Goal: Communication & Community: Answer question/provide support

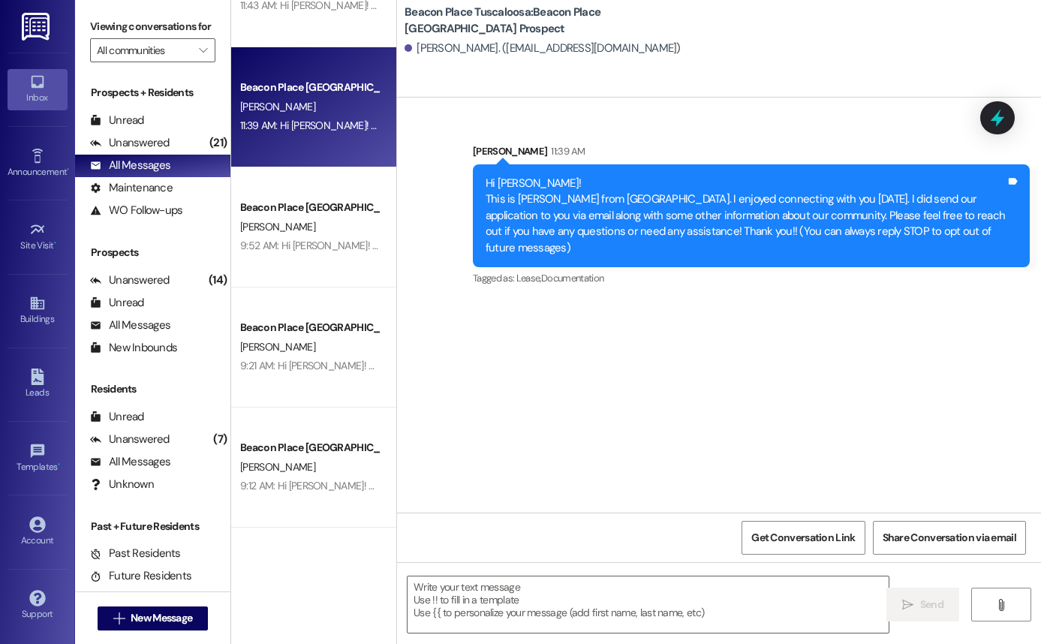
scroll to position [315, 0]
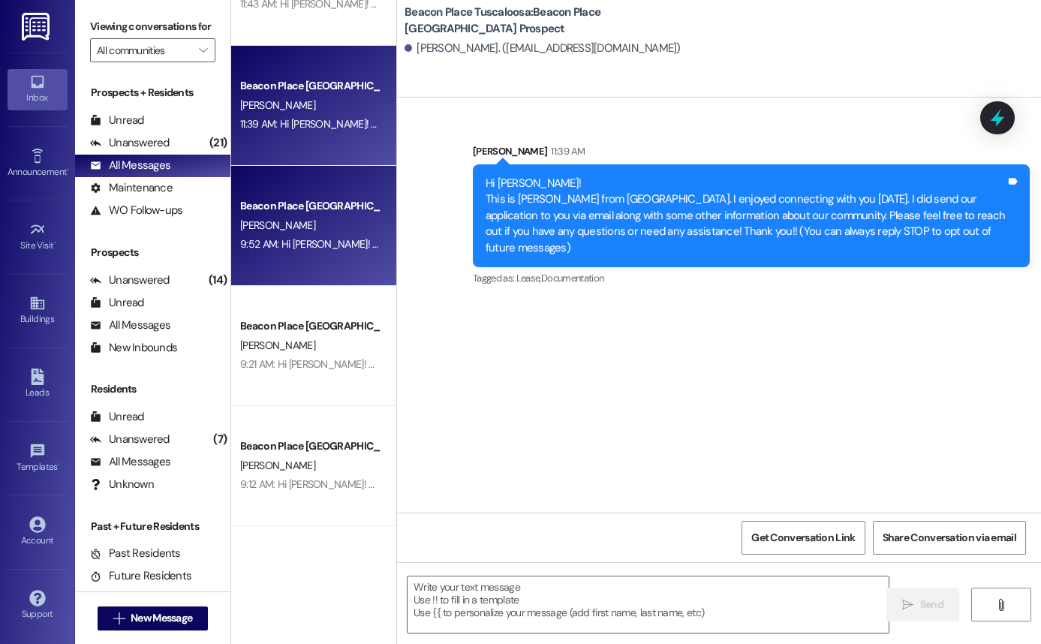
click at [315, 281] on div "Beacon Place Tuscaloosa Prospect [PERSON_NAME] 9:52 AM: Hi [PERSON_NAME]! This …" at bounding box center [313, 226] width 165 height 120
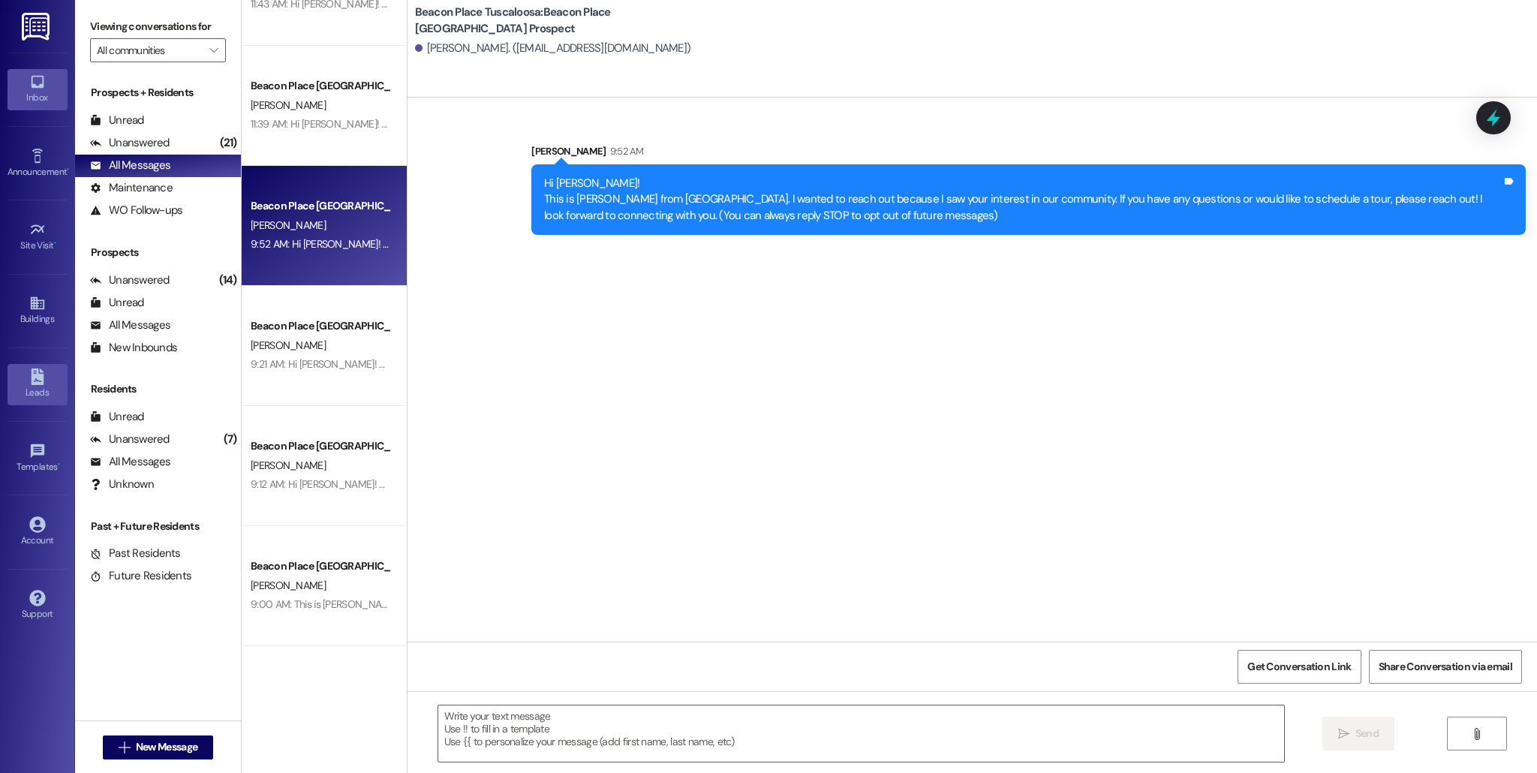
click at [32, 392] on div "Leads" at bounding box center [37, 392] width 75 height 15
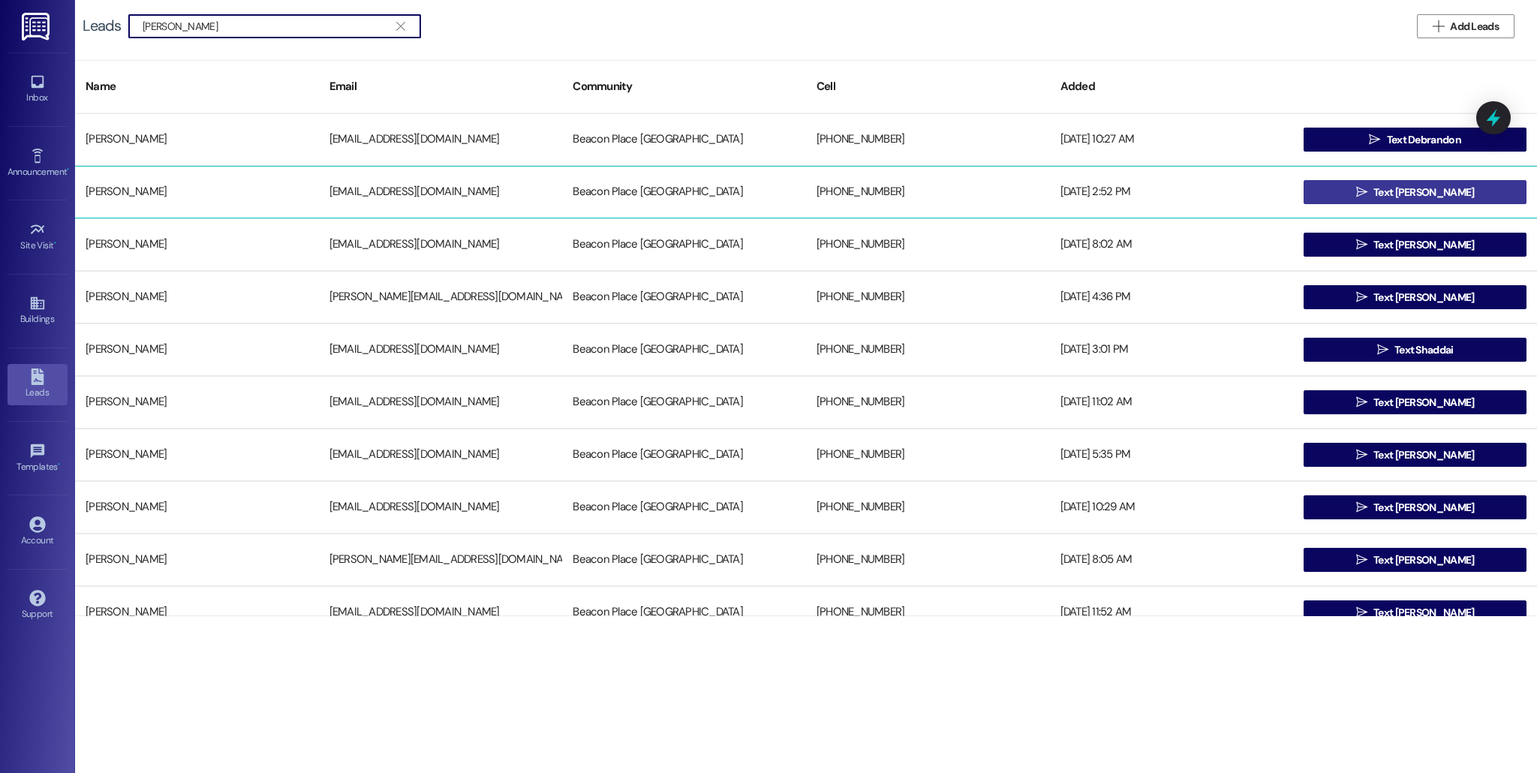
type input "[PERSON_NAME]"
click at [1040, 196] on span " Text [PERSON_NAME]" at bounding box center [1416, 192] width 125 height 23
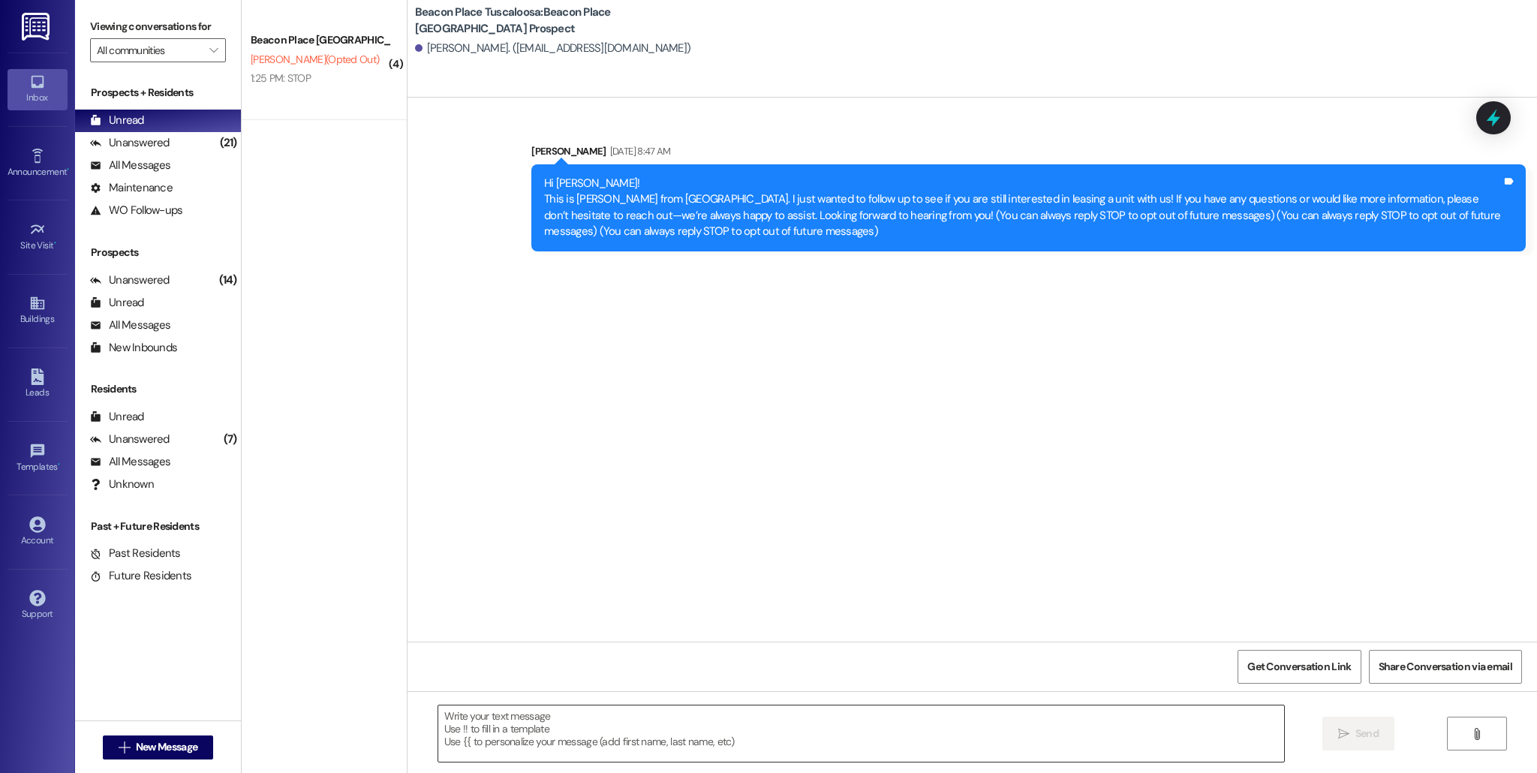
click at [655, 643] on textarea at bounding box center [861, 734] width 846 height 56
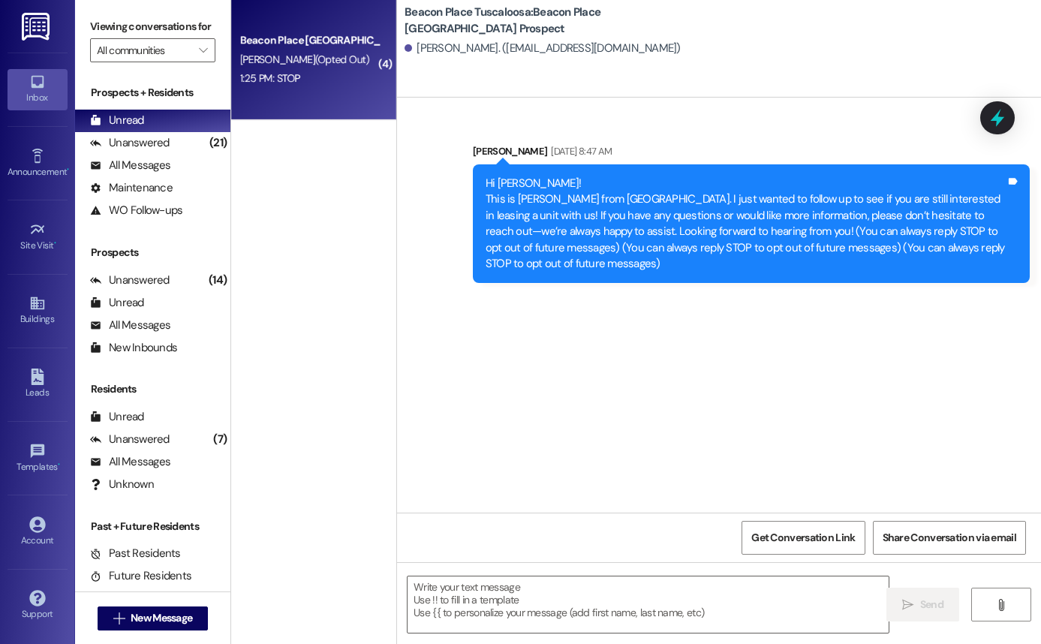
click at [338, 43] on div "Beacon Place [GEOGRAPHIC_DATA] Prospect" at bounding box center [309, 40] width 139 height 16
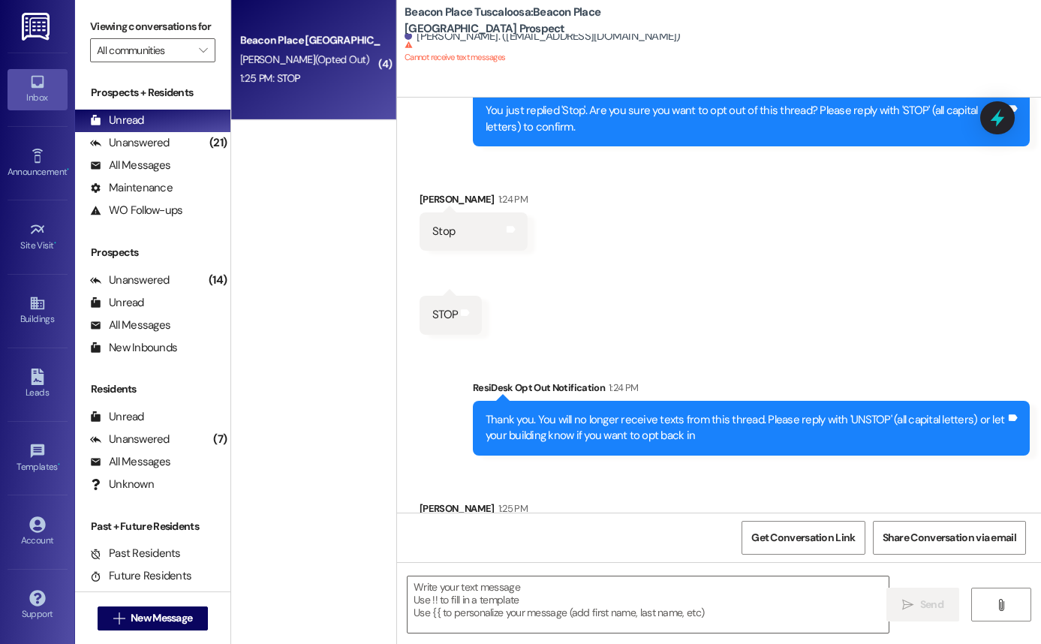
scroll to position [405, 0]
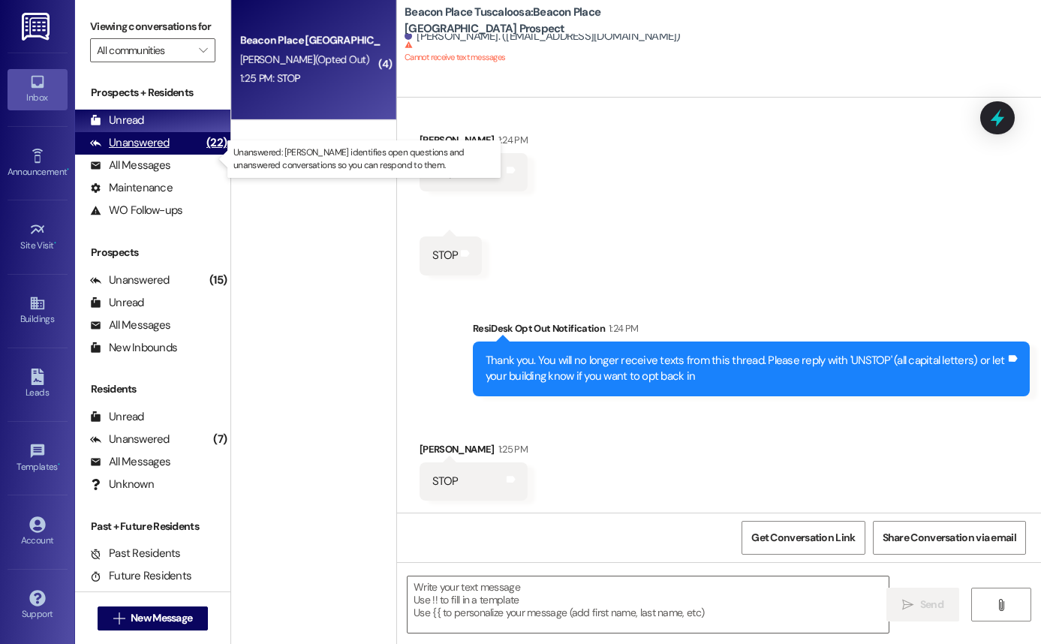
click at [188, 155] on div "Unanswered (22)" at bounding box center [152, 143] width 155 height 23
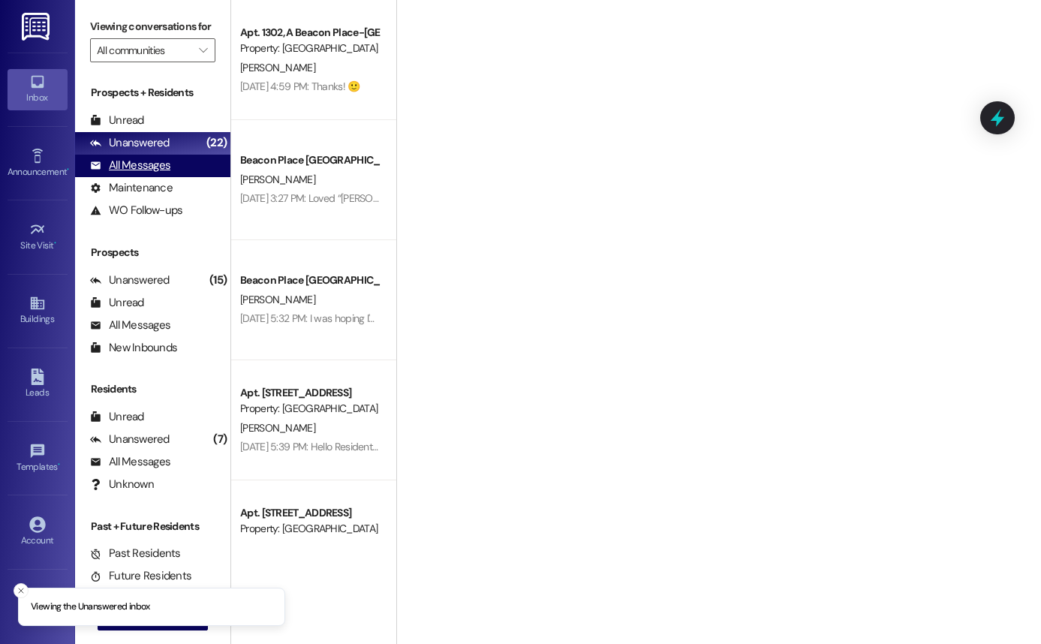
click at [176, 177] on div "All Messages (undefined)" at bounding box center [152, 166] width 155 height 23
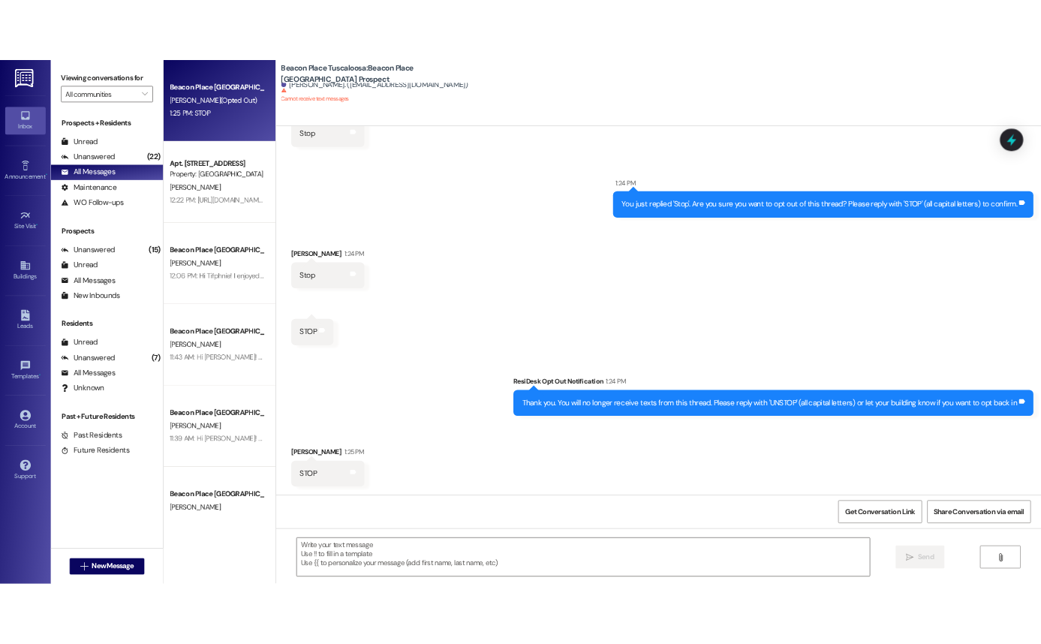
scroll to position [212, 0]
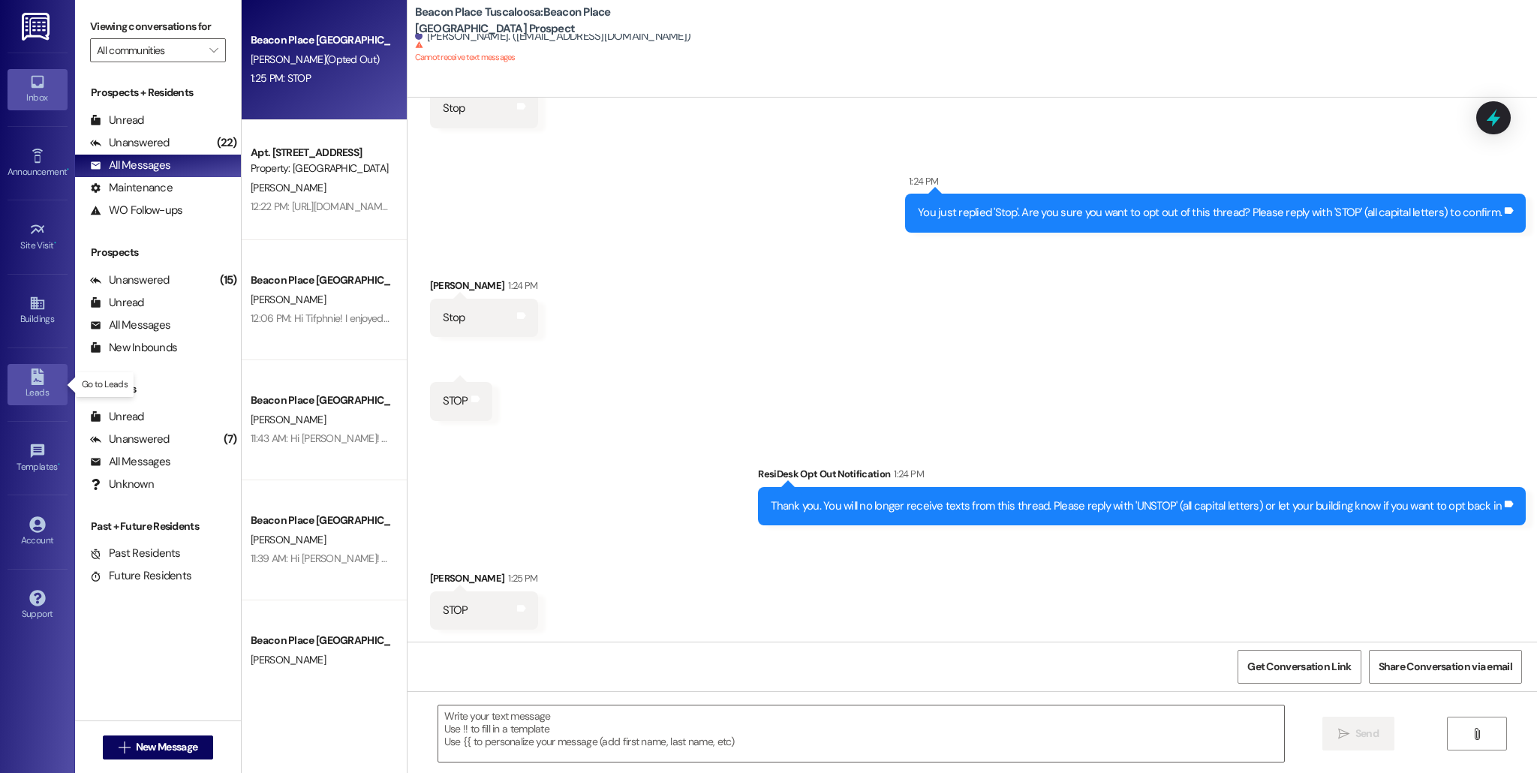
click at [37, 377] on icon at bounding box center [37, 377] width 13 height 17
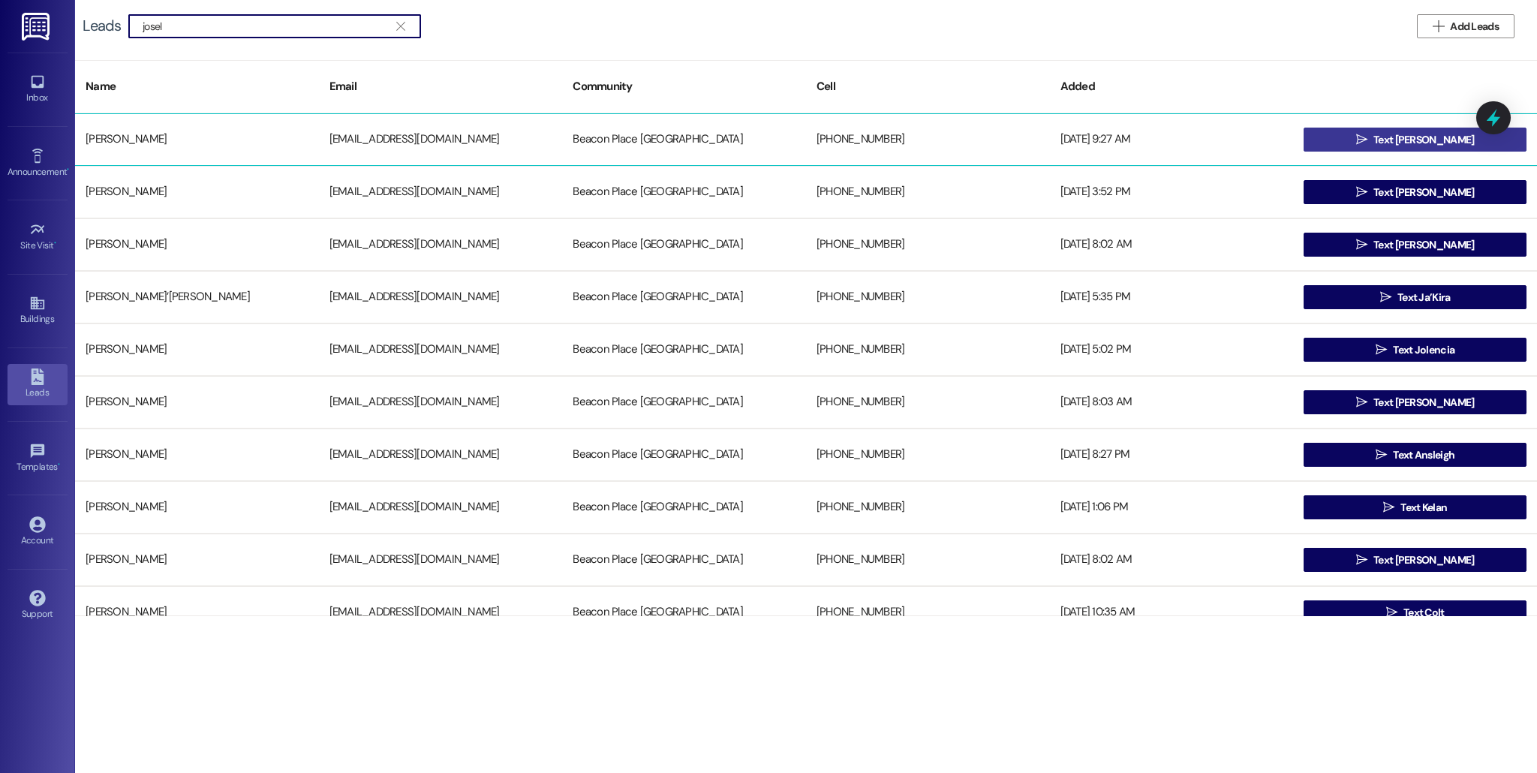
type input "josel"
click at [1040, 143] on span "Text [PERSON_NAME]" at bounding box center [1424, 140] width 101 height 16
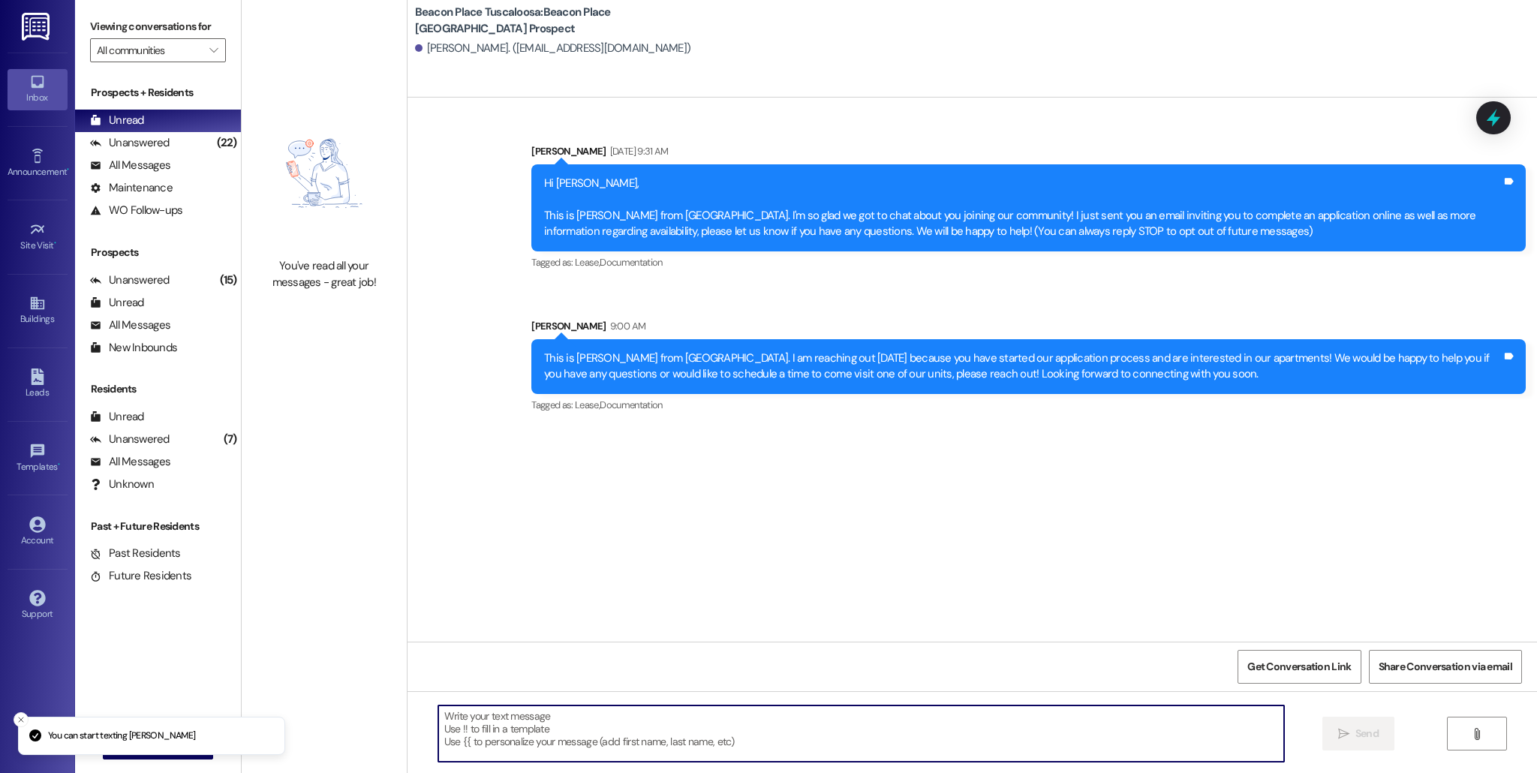
click at [682, 643] on textarea at bounding box center [861, 734] width 846 height 56
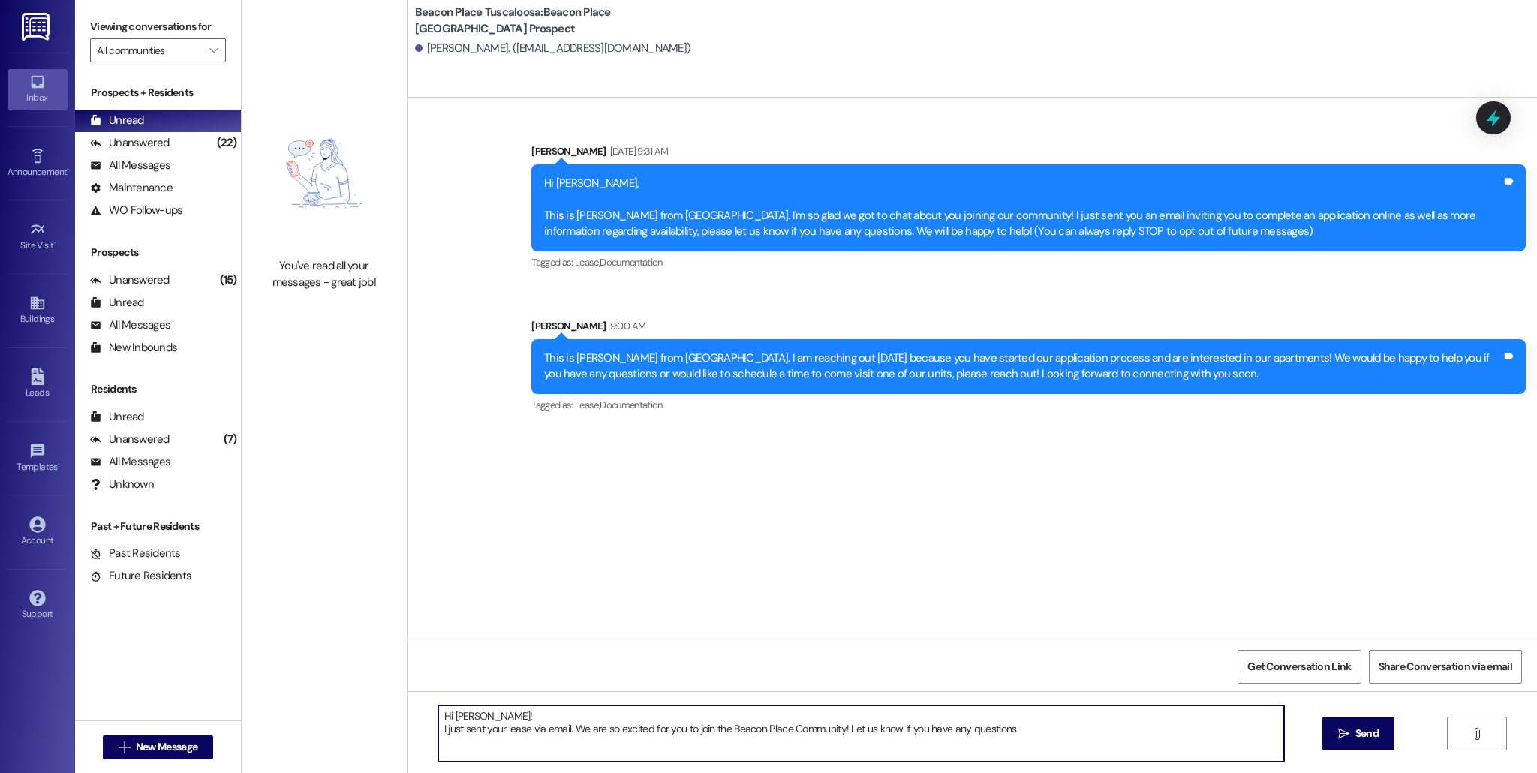
click at [565, 643] on textarea "Hi [PERSON_NAME]! I just sent your lease via email. We are so excited for you t…" at bounding box center [861, 734] width 846 height 56
click at [562, 643] on textarea "Hi [PERSON_NAME]! I just sent your lease via email. We are so excited for you t…" at bounding box center [861, 734] width 846 height 56
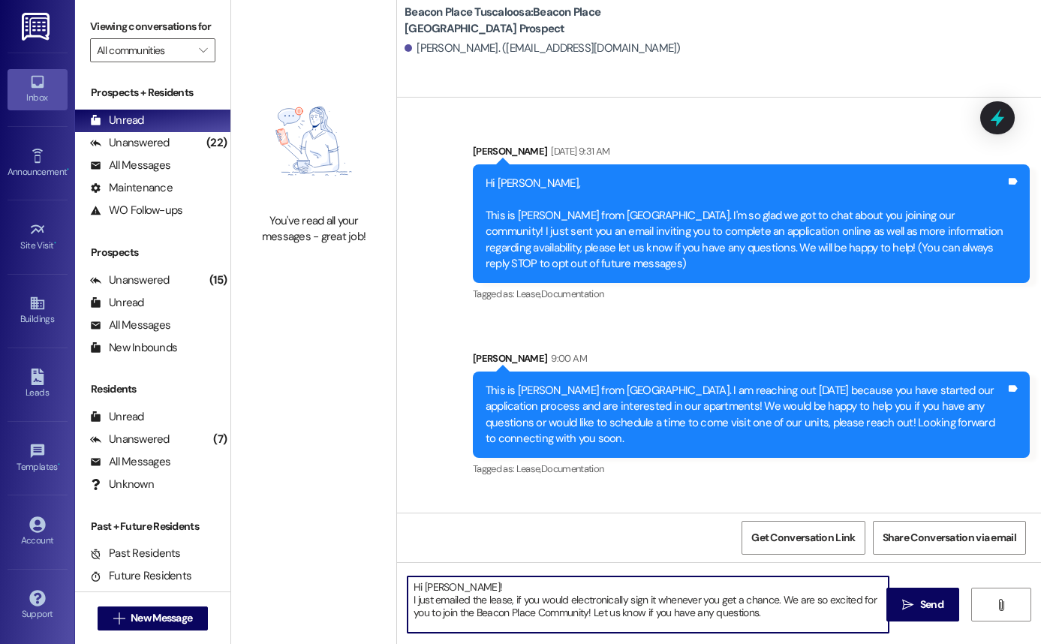
click at [468, 604] on textarea "Hi [PERSON_NAME]! I just emailed the lease, if you would electronically sign it…" at bounding box center [648, 605] width 481 height 56
type textarea "Hi [PERSON_NAME]! I just emailed you the lease, if you would electronically sig…"
click at [933, 608] on span "Send" at bounding box center [931, 605] width 23 height 16
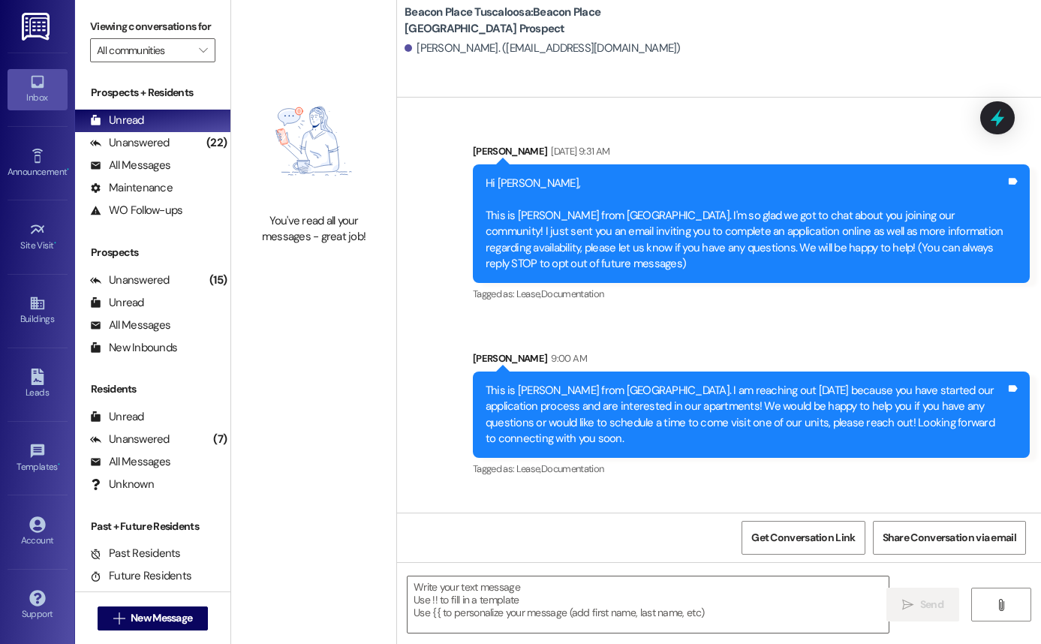
scroll to position [116, 0]
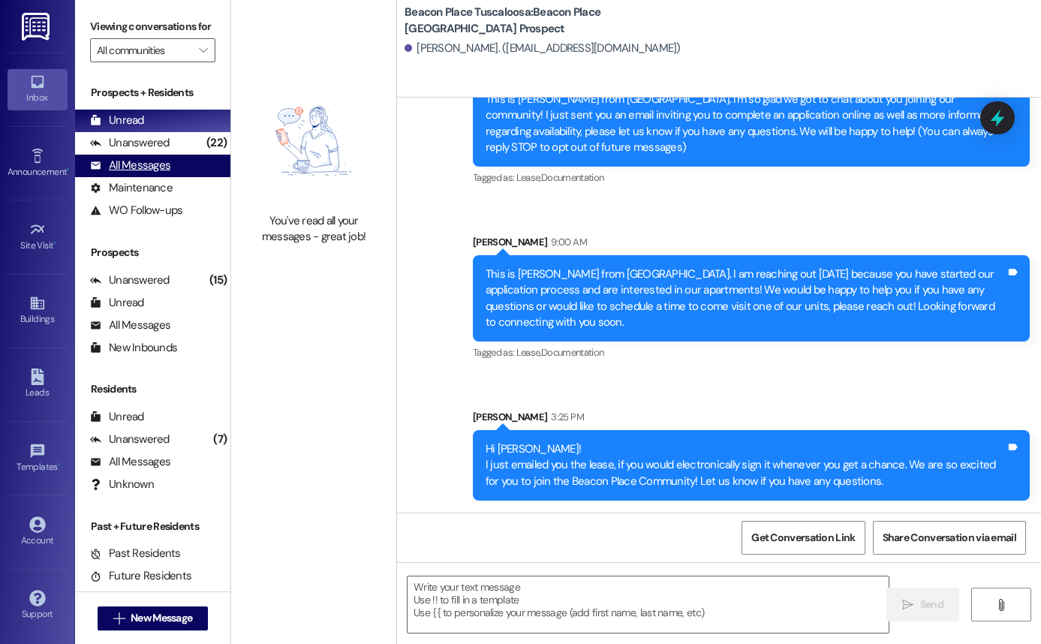
click at [173, 177] on div "All Messages (undefined)" at bounding box center [152, 166] width 155 height 23
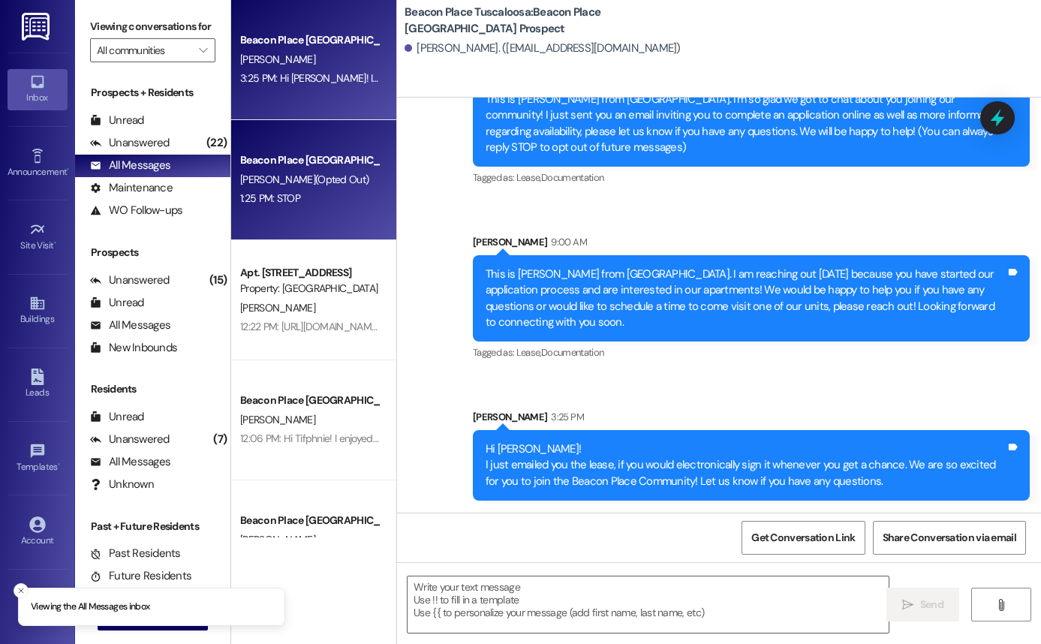
click at [339, 225] on div "Beacon Place Tuscaloosa Prospect [PERSON_NAME] (Opted Out) 1:25 PM: STOP 1:25 P…" at bounding box center [313, 180] width 165 height 120
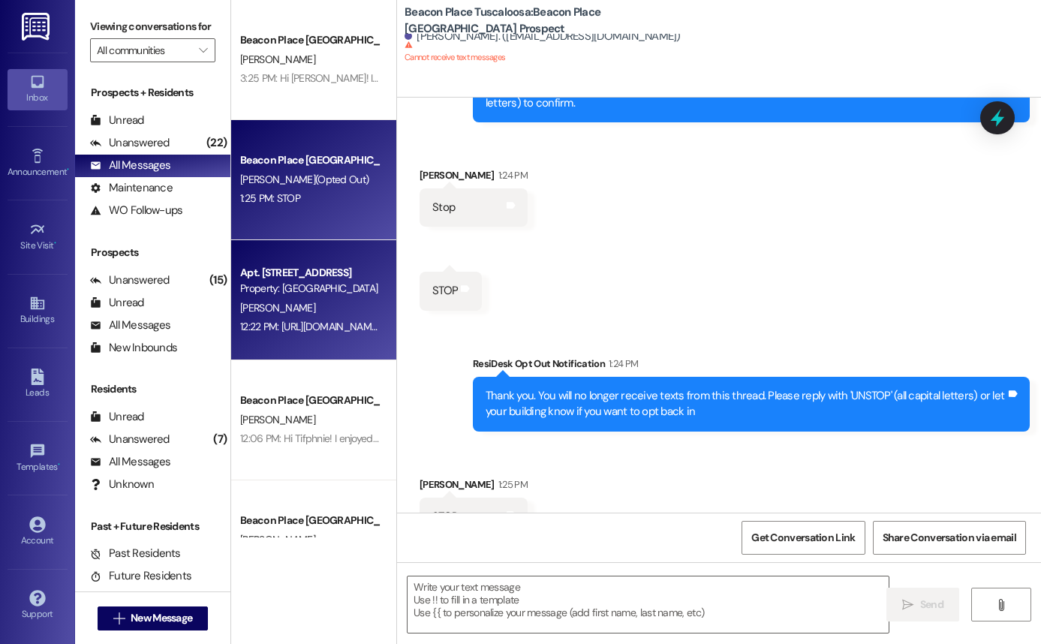
scroll to position [405, 0]
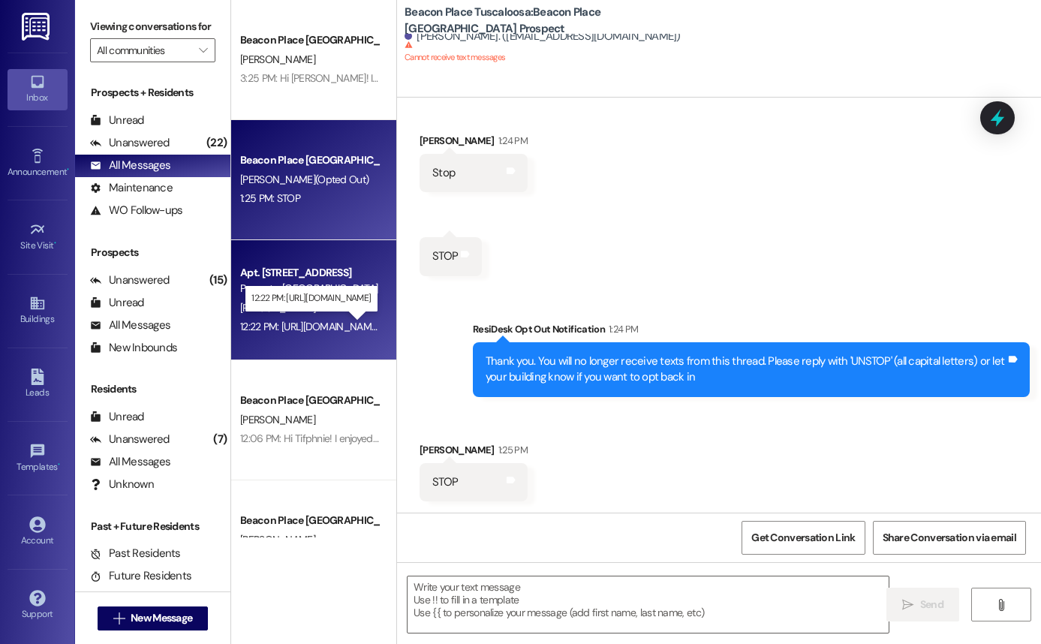
click at [321, 323] on div "12:22 PM: [URL][DOMAIN_NAME] 12:22 PM: [URL][DOMAIN_NAME]" at bounding box center [309, 327] width 139 height 14
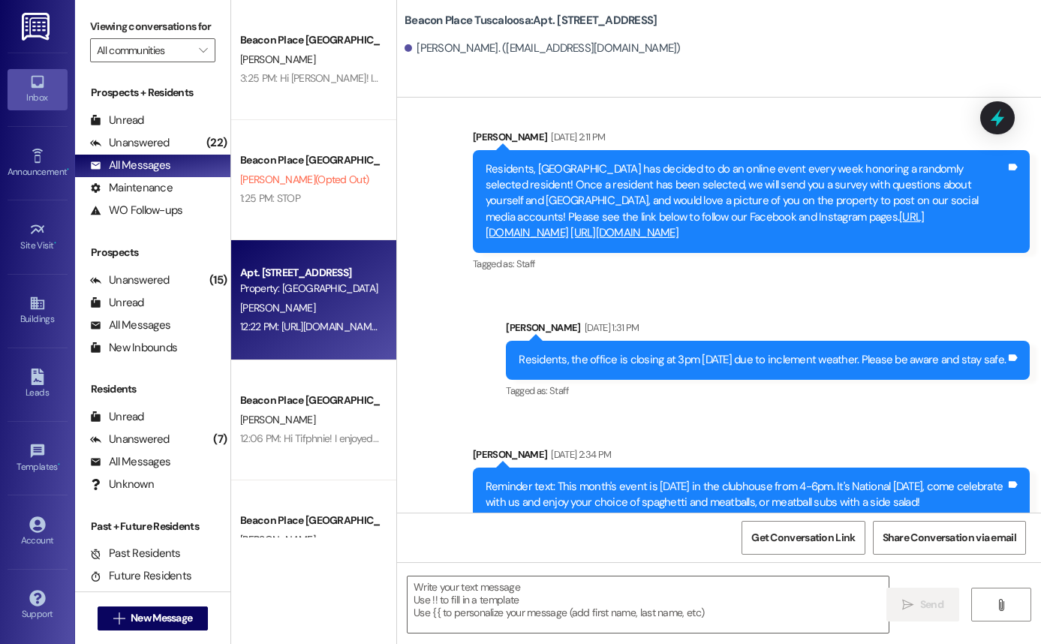
scroll to position [12915, 0]
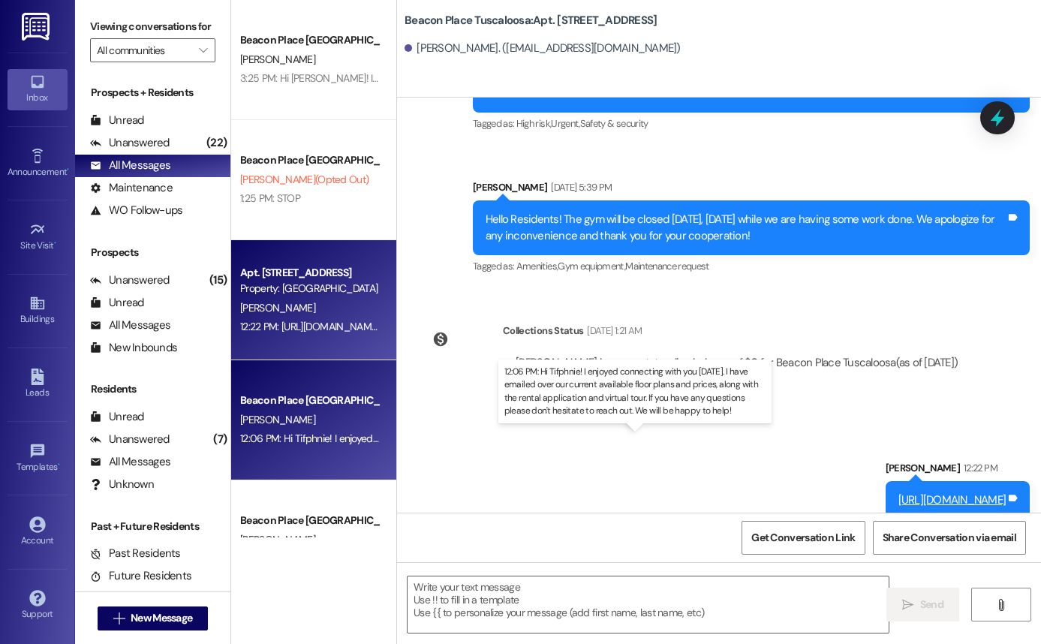
click at [304, 445] on div "12:06 PM: Hi Tifphnie! I enjoyed connecting with you [DATE]. I have emailed ove…" at bounding box center [798, 439] width 1116 height 14
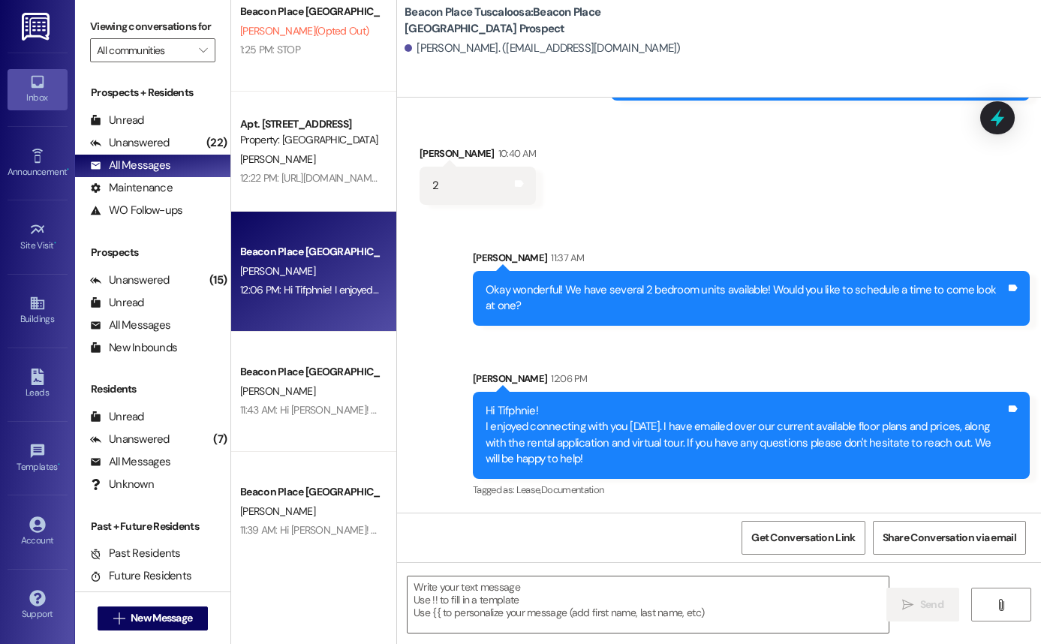
scroll to position [150, 0]
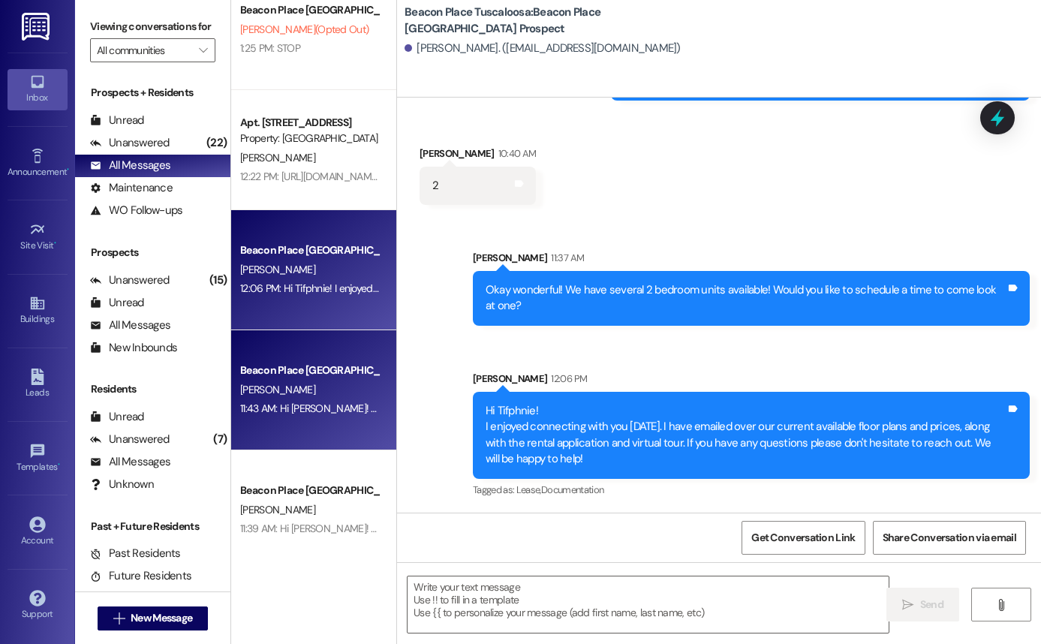
click at [349, 432] on div "Beacon Place Tuscaloosa Prospect [PERSON_NAME] 11:43 AM: Hi [PERSON_NAME]! This…" at bounding box center [313, 390] width 165 height 120
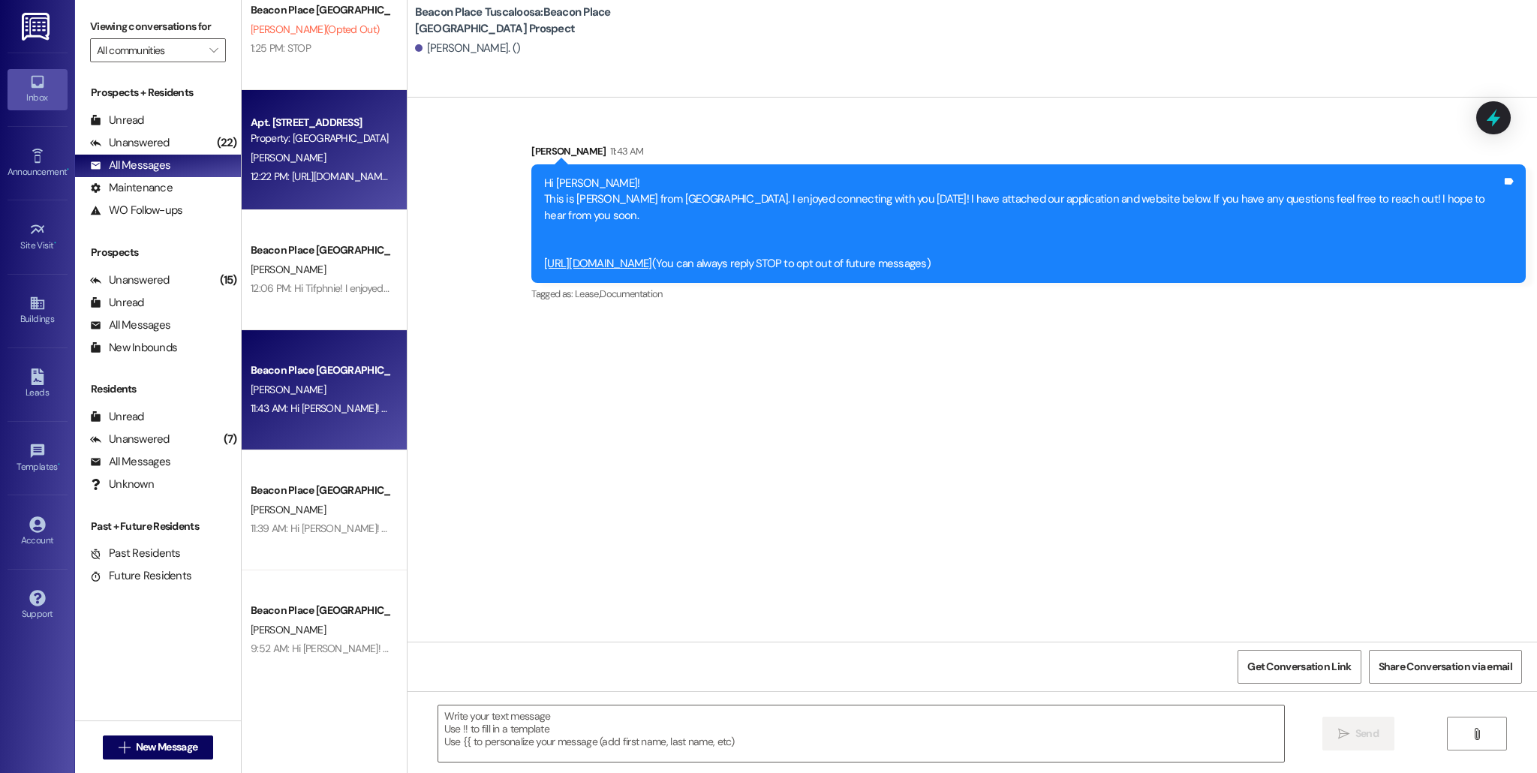
scroll to position [0, 0]
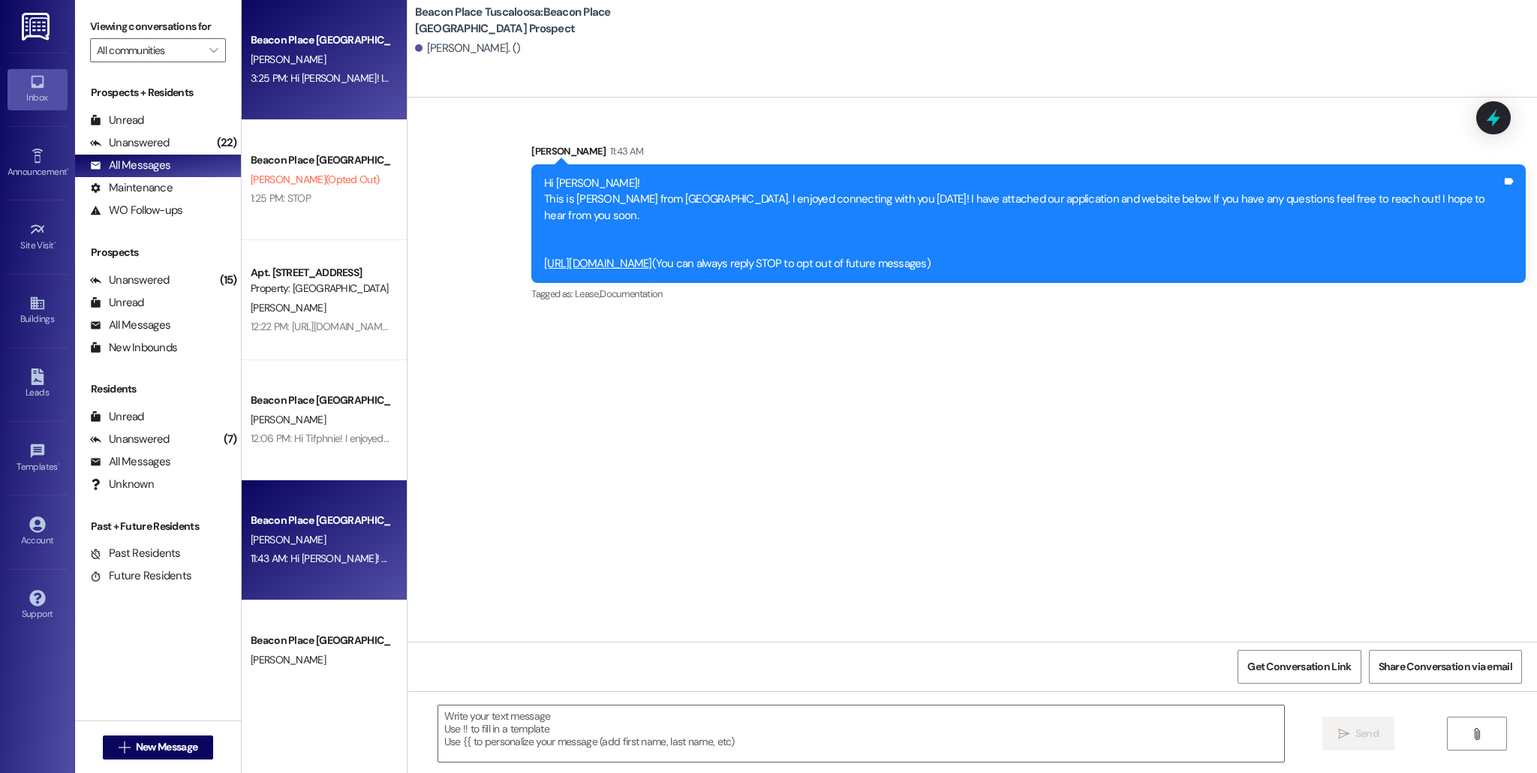
click at [316, 92] on div "Beacon Place Tuscaloosa Prospect [PERSON_NAME] 3:25 PM: Hi [PERSON_NAME]! I jus…" at bounding box center [324, 60] width 165 height 120
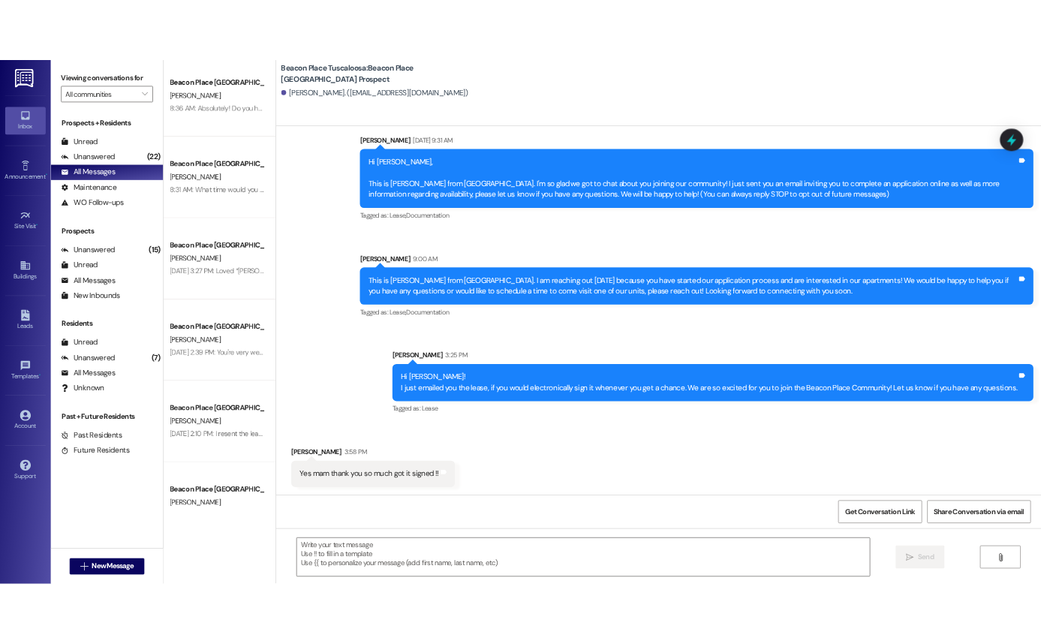
scroll to position [34, 0]
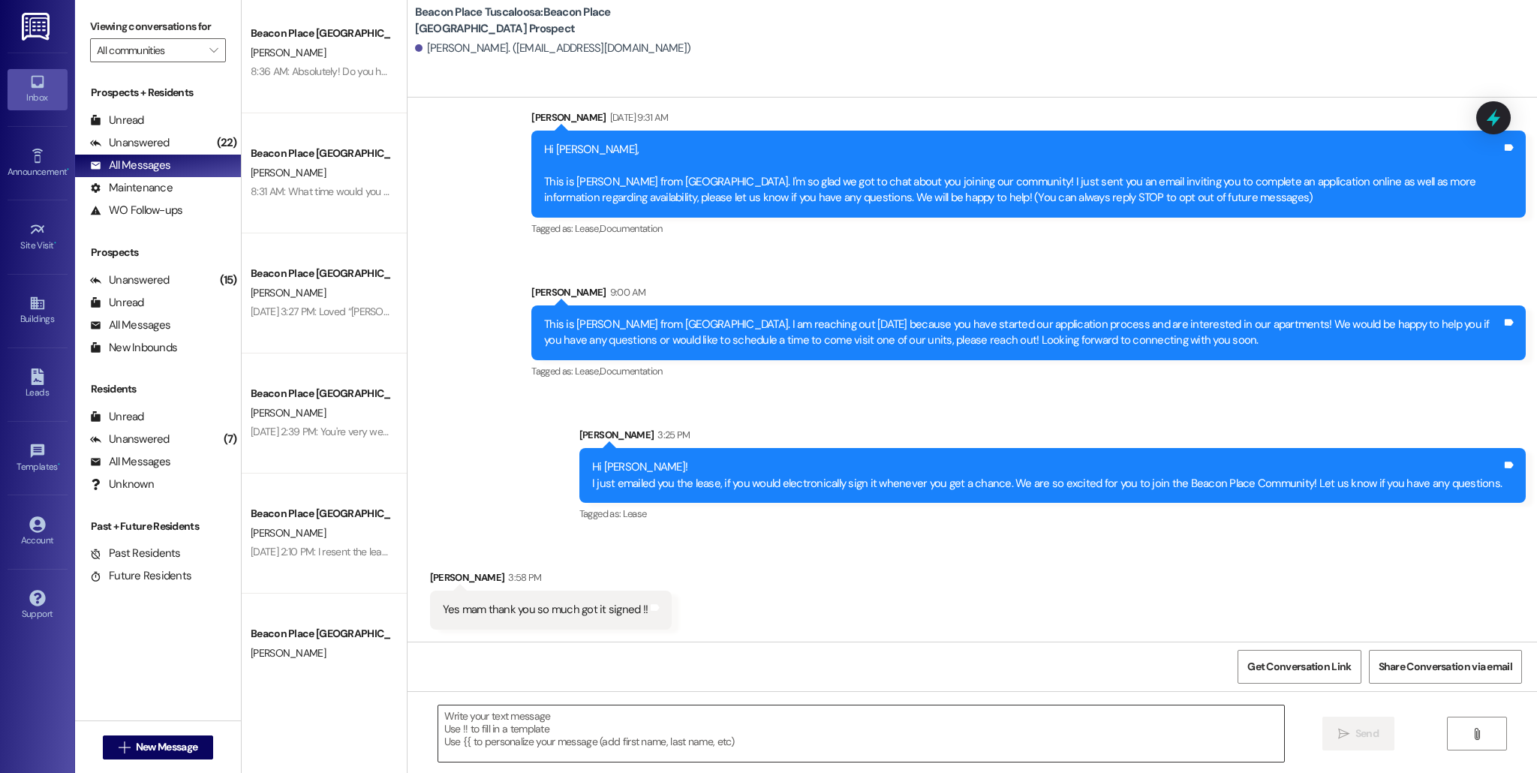
click at [589, 643] on textarea at bounding box center [861, 734] width 846 height 56
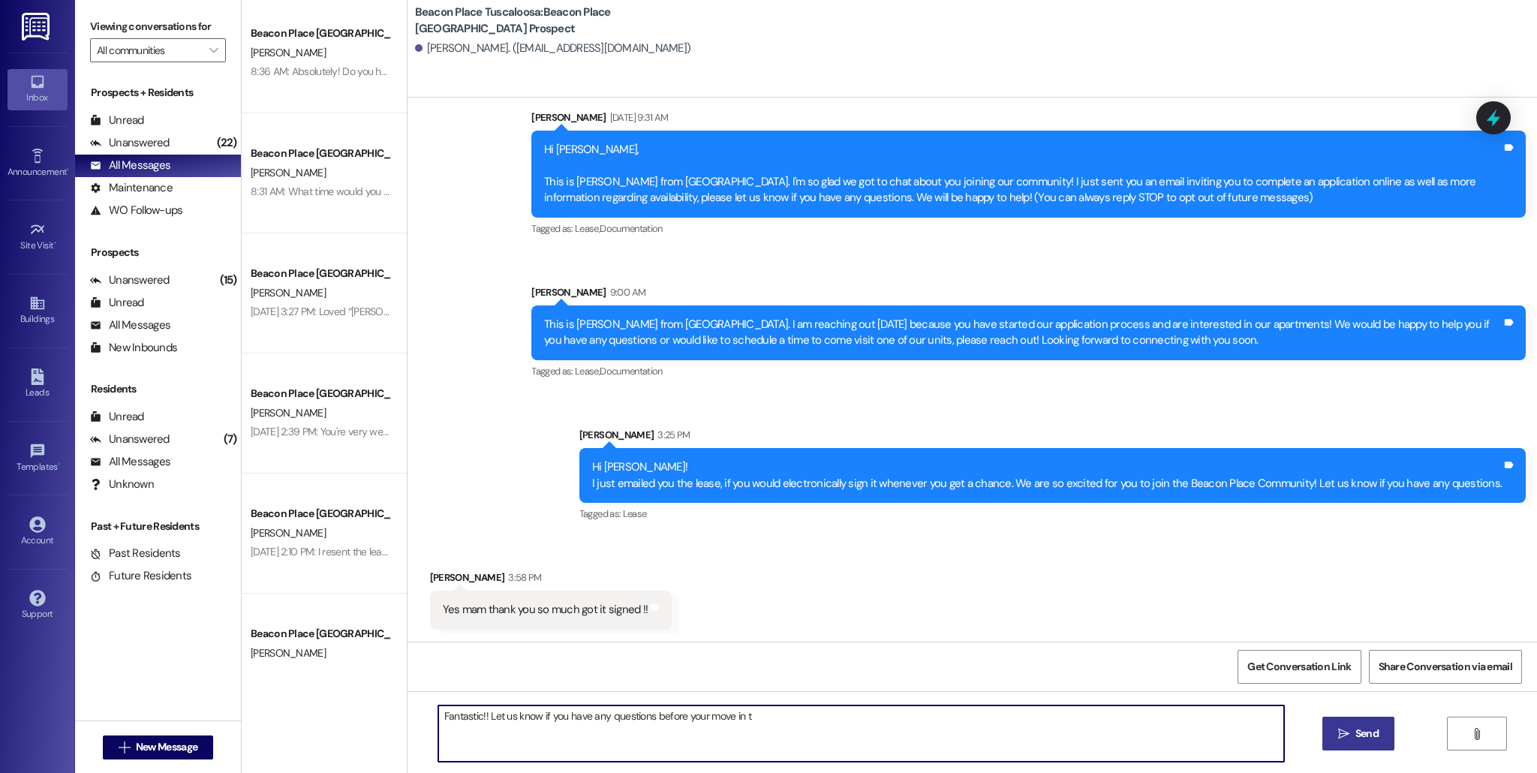
type textarea "Fantastic!! Let us know if you have any questions before your move in"
drag, startPoint x: 750, startPoint y: 719, endPoint x: 431, endPoint y: 716, distance: 319.1
click at [438, 643] on textarea "Fantastic!! Let us know if you have any questions before your move in" at bounding box center [861, 734] width 846 height 56
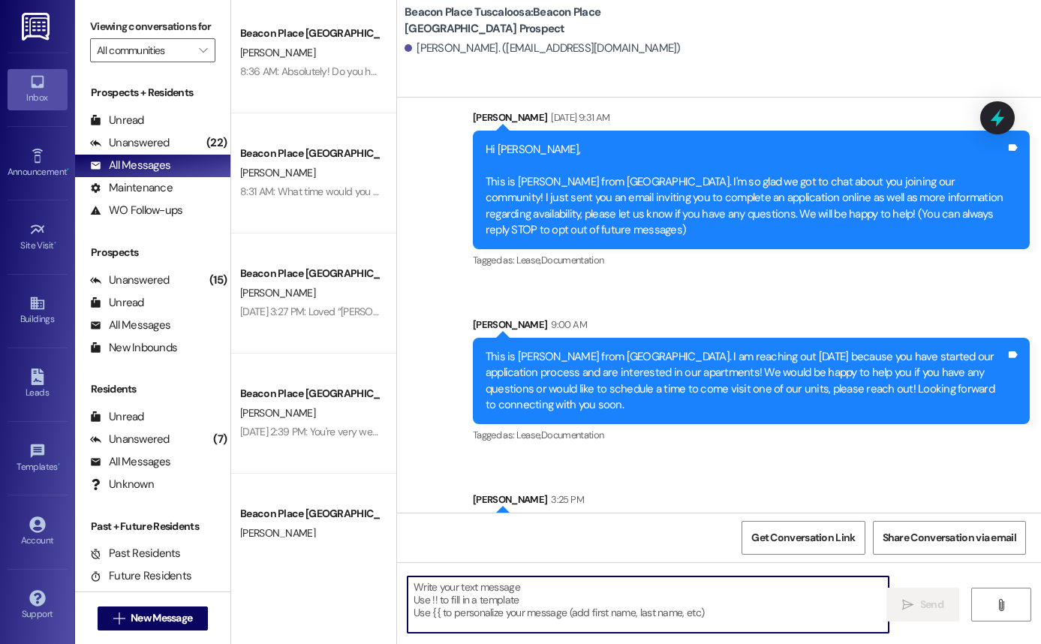
scroll to position [243, 0]
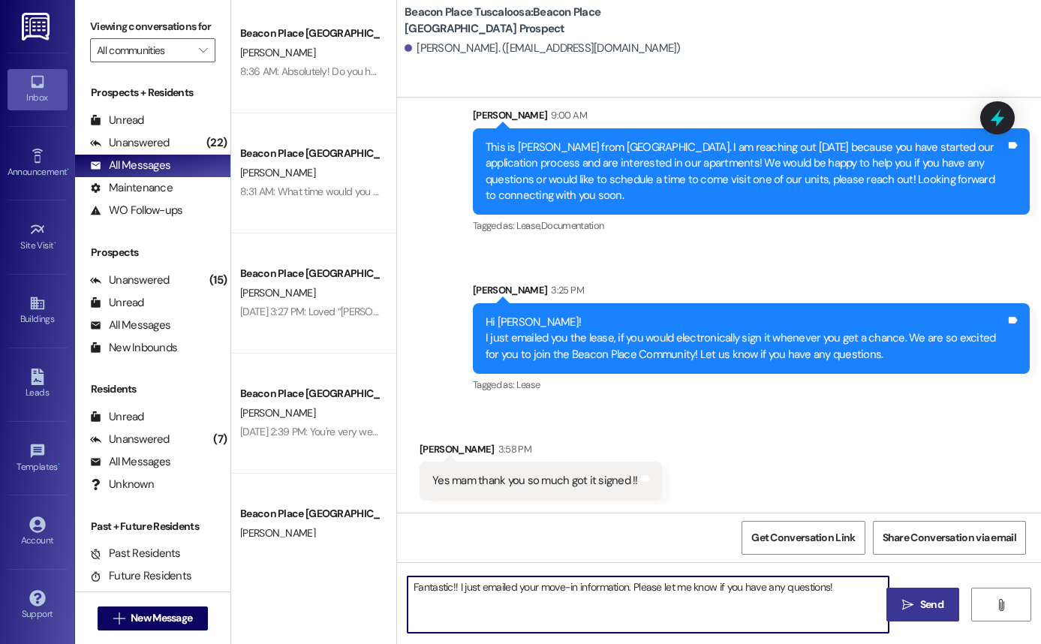
type textarea "Fantastic!! I just emailed your move-in information. Please let me know if you …"
click at [928, 605] on span "Send" at bounding box center [931, 605] width 23 height 16
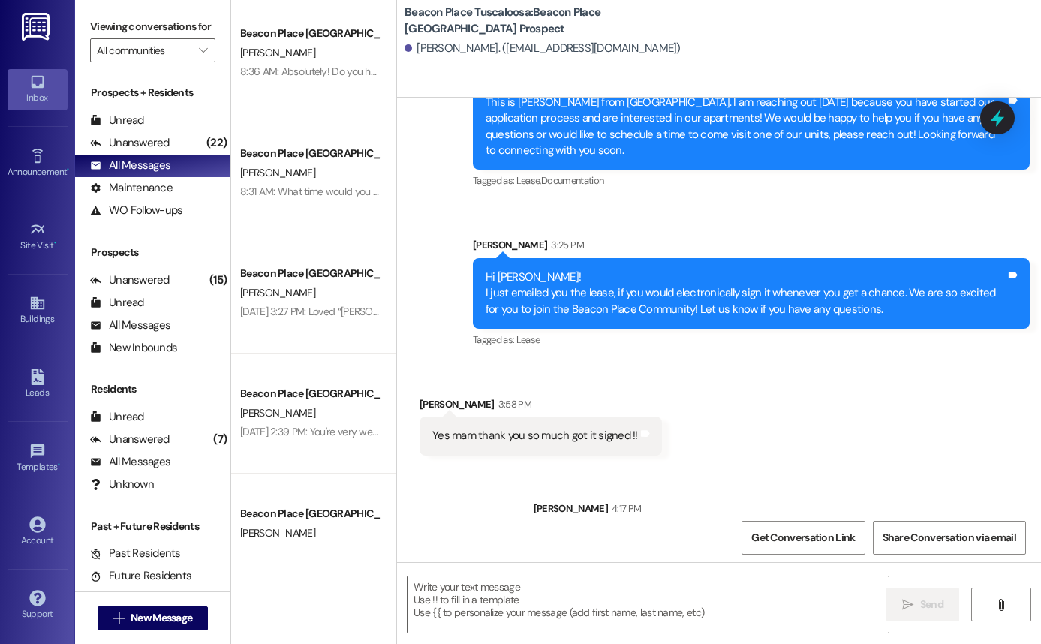
scroll to position [348, 0]
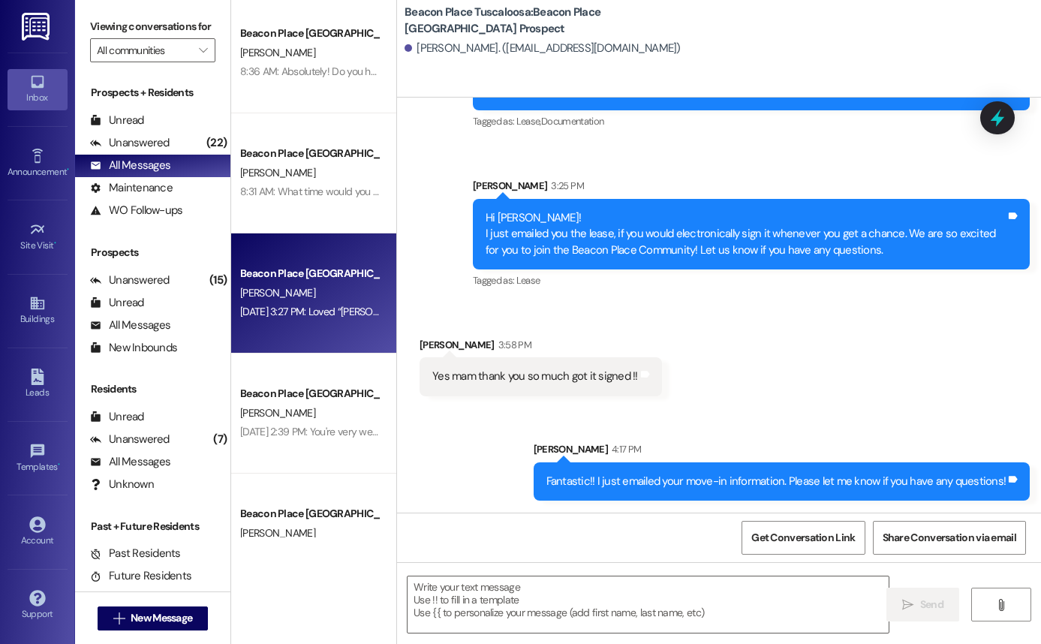
click at [307, 320] on div "[DATE] 3:27 PM: Loved “[PERSON_NAME] ([GEOGRAPHIC_DATA] Tuscaloosa): I am sorry…" at bounding box center [310, 312] width 142 height 19
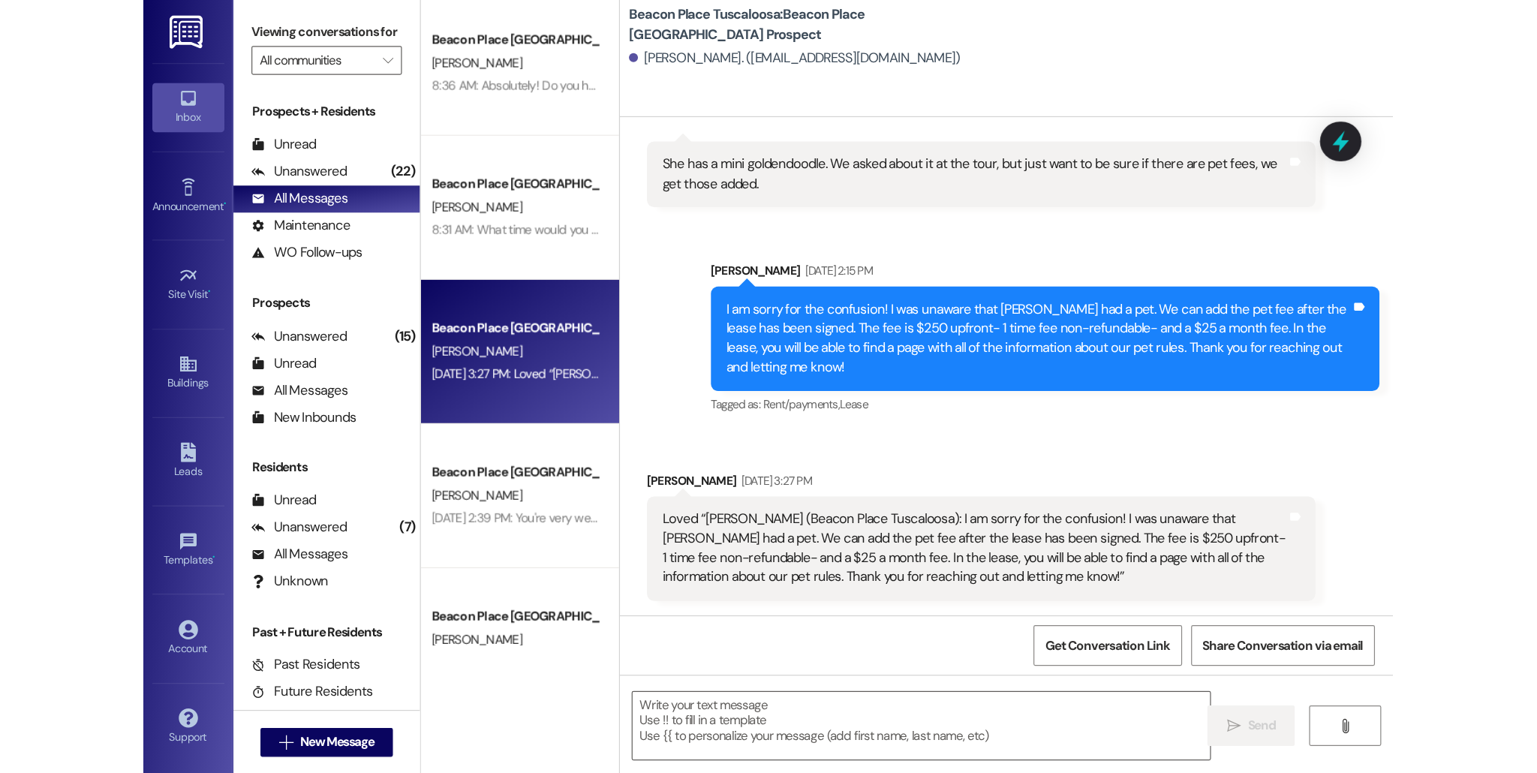
scroll to position [985, 0]
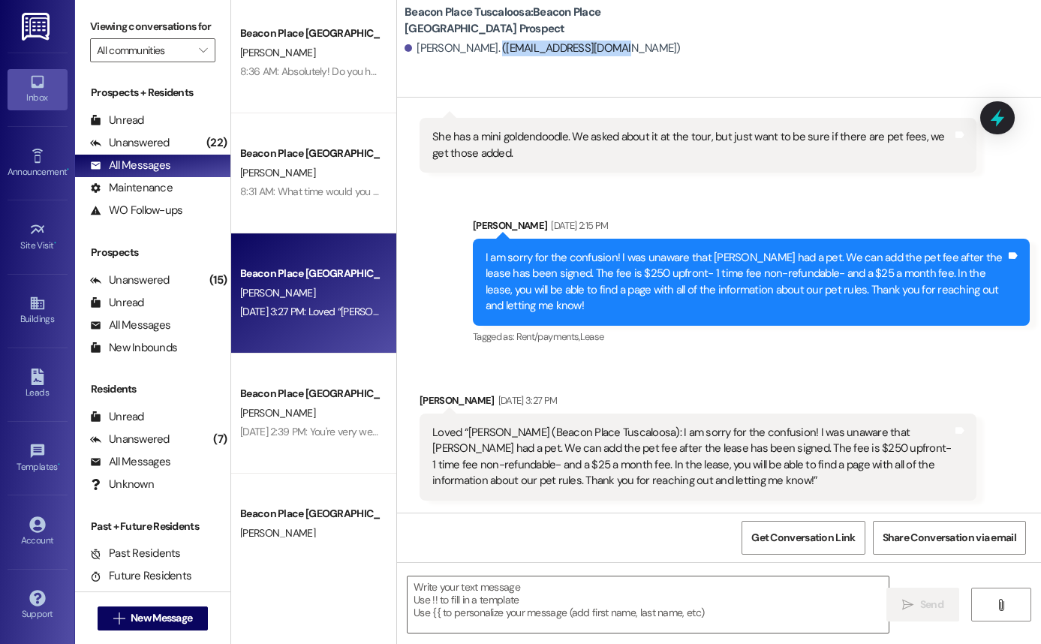
drag, startPoint x: 470, startPoint y: 47, endPoint x: 595, endPoint y: 52, distance: 124.7
click at [595, 52] on div "[PERSON_NAME]. ([EMAIL_ADDRESS][DOMAIN_NAME])" at bounding box center [543, 49] width 276 height 16
copy div "[EMAIL_ADDRESS][DOMAIN_NAME]"
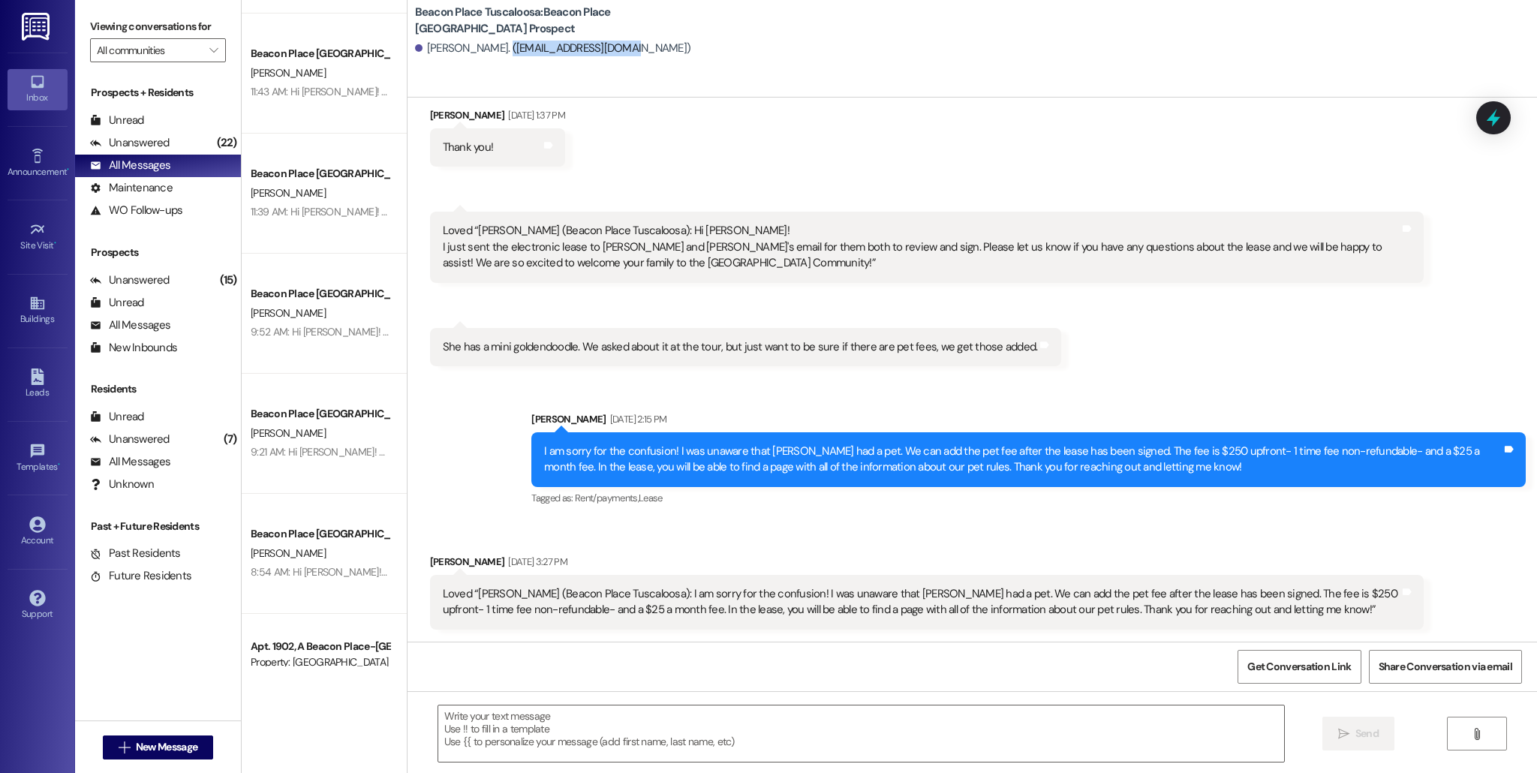
scroll to position [290, 0]
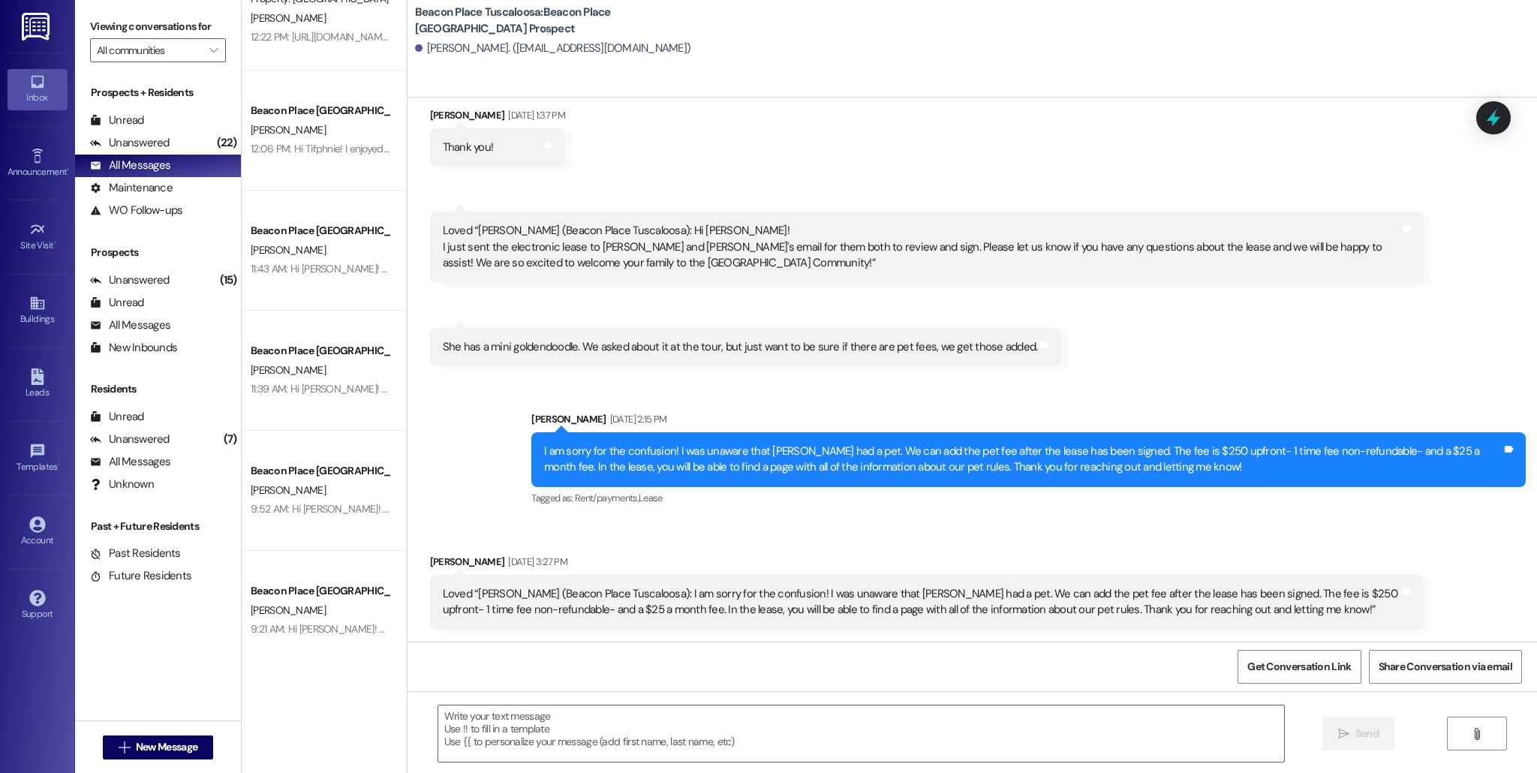
click at [688, 42] on div "[PERSON_NAME]. ([EMAIL_ADDRESS][DOMAIN_NAME])" at bounding box center [976, 49] width 1122 height 30
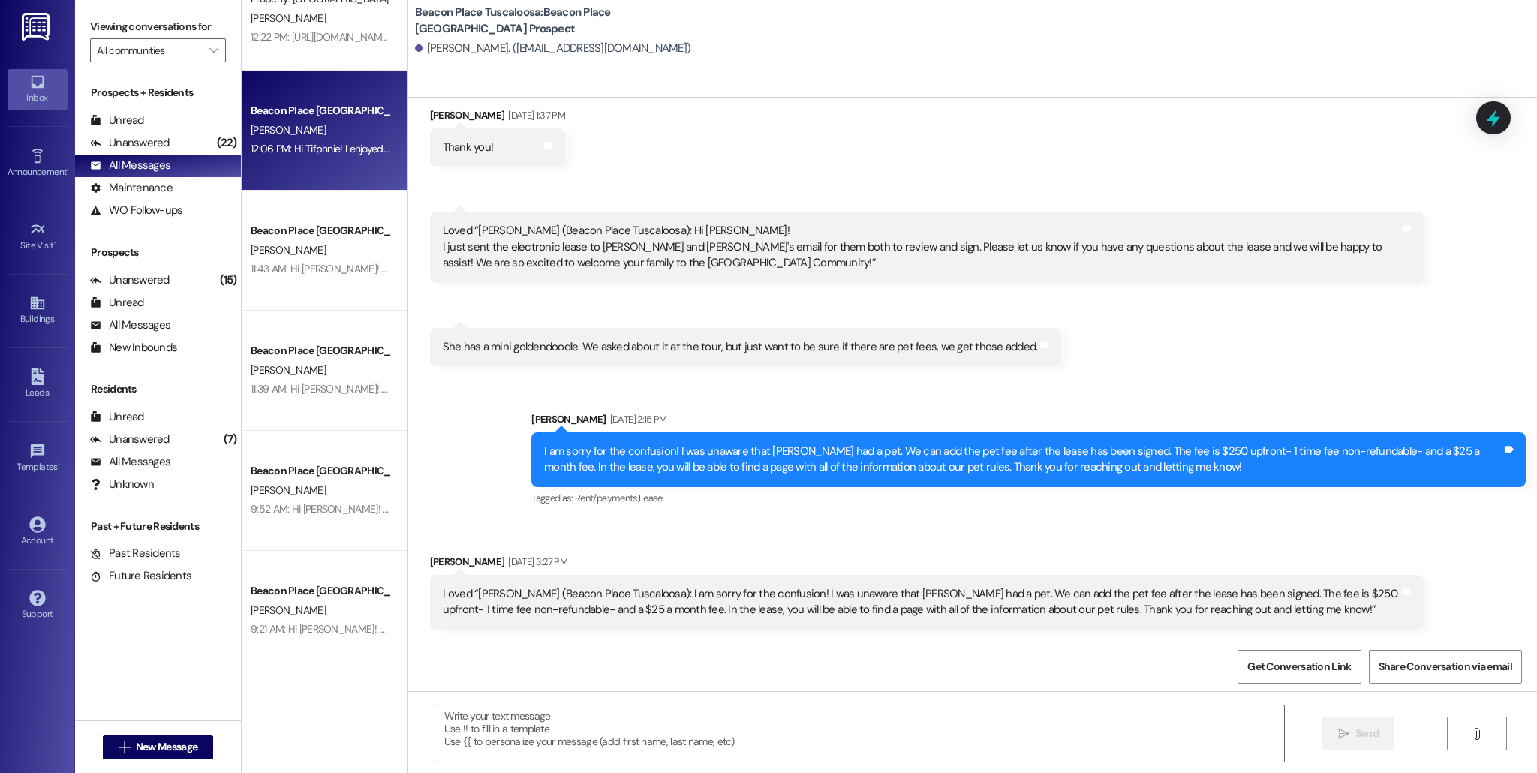
scroll to position [0, 0]
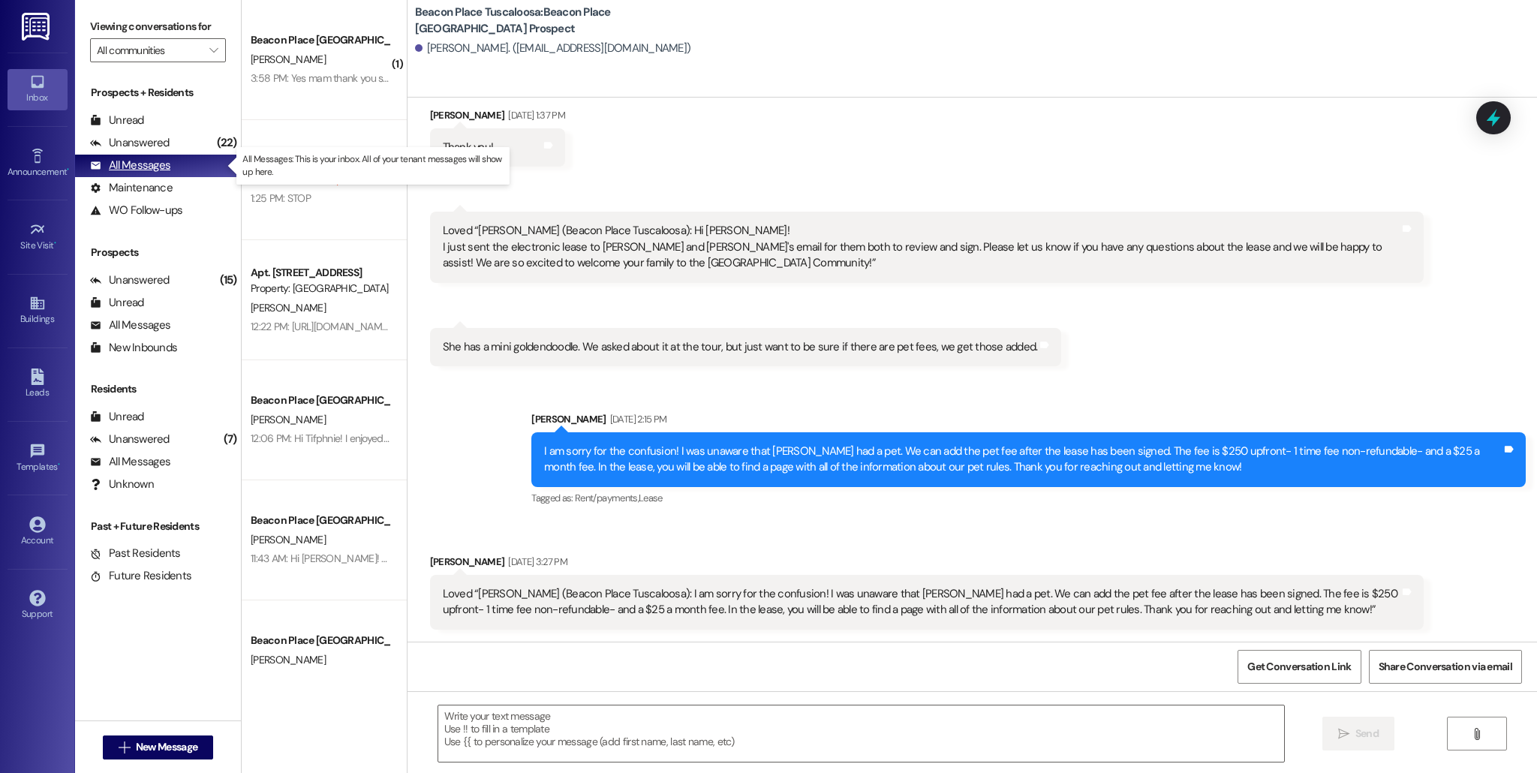
click at [168, 167] on div "All Messages" at bounding box center [130, 166] width 80 height 16
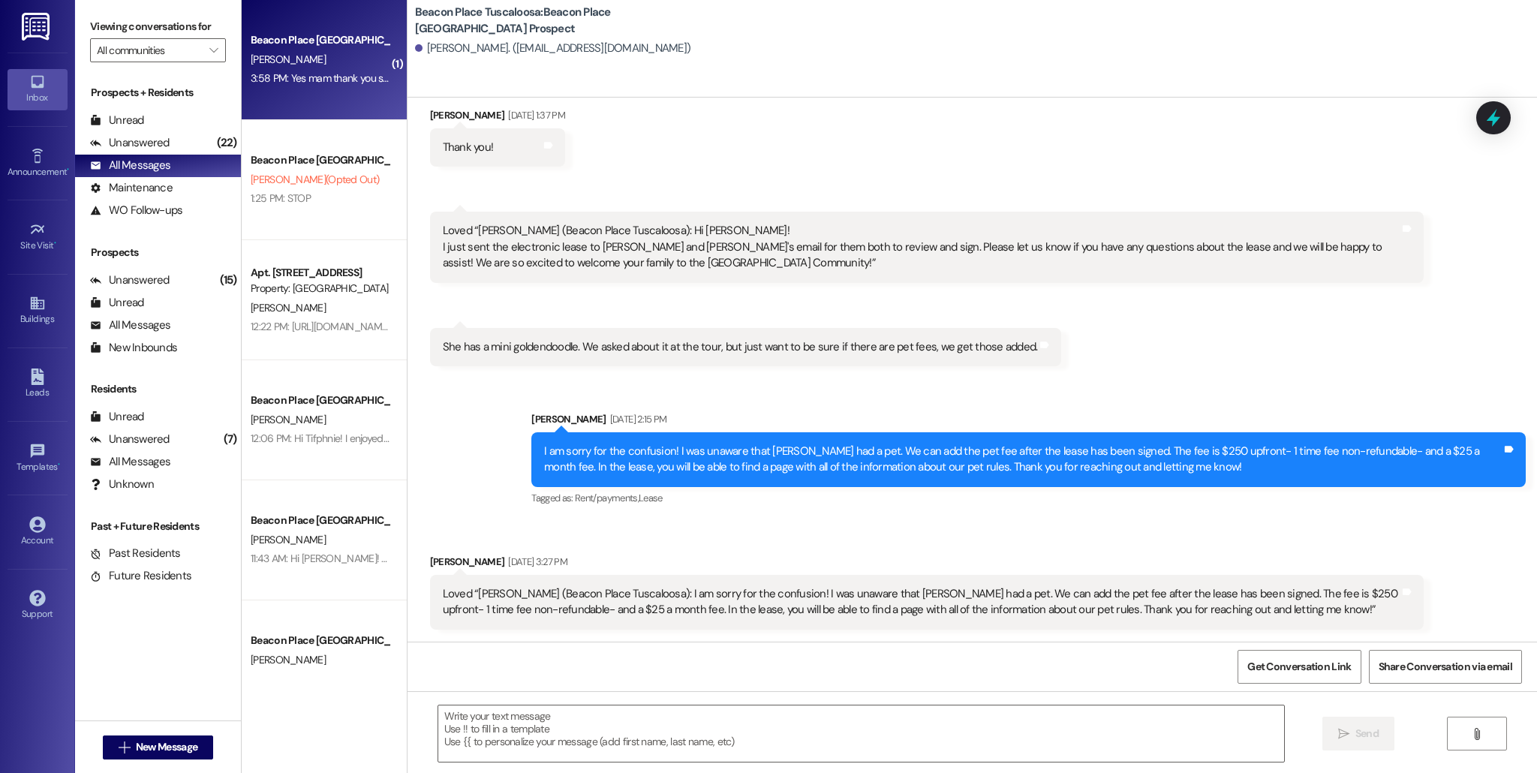
click at [276, 92] on div "Beacon Place Tuscaloosa Prospect [PERSON_NAME] 3:58 PM: Yes mam thank you so mu…" at bounding box center [324, 60] width 165 height 120
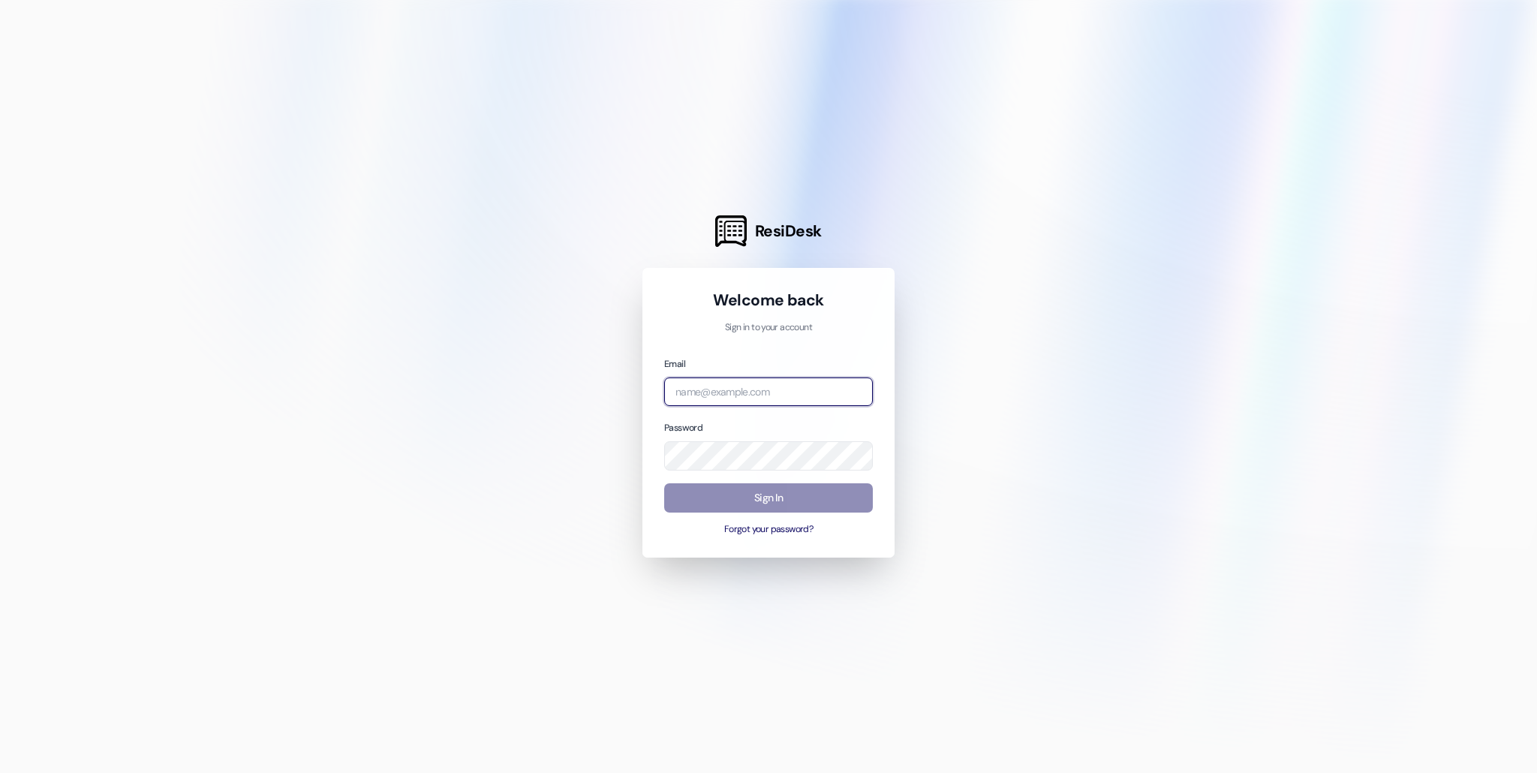
type input "[PERSON_NAME][EMAIL_ADDRESS][DOMAIN_NAME]"
click at [857, 500] on button "Sign In" at bounding box center [768, 497] width 209 height 29
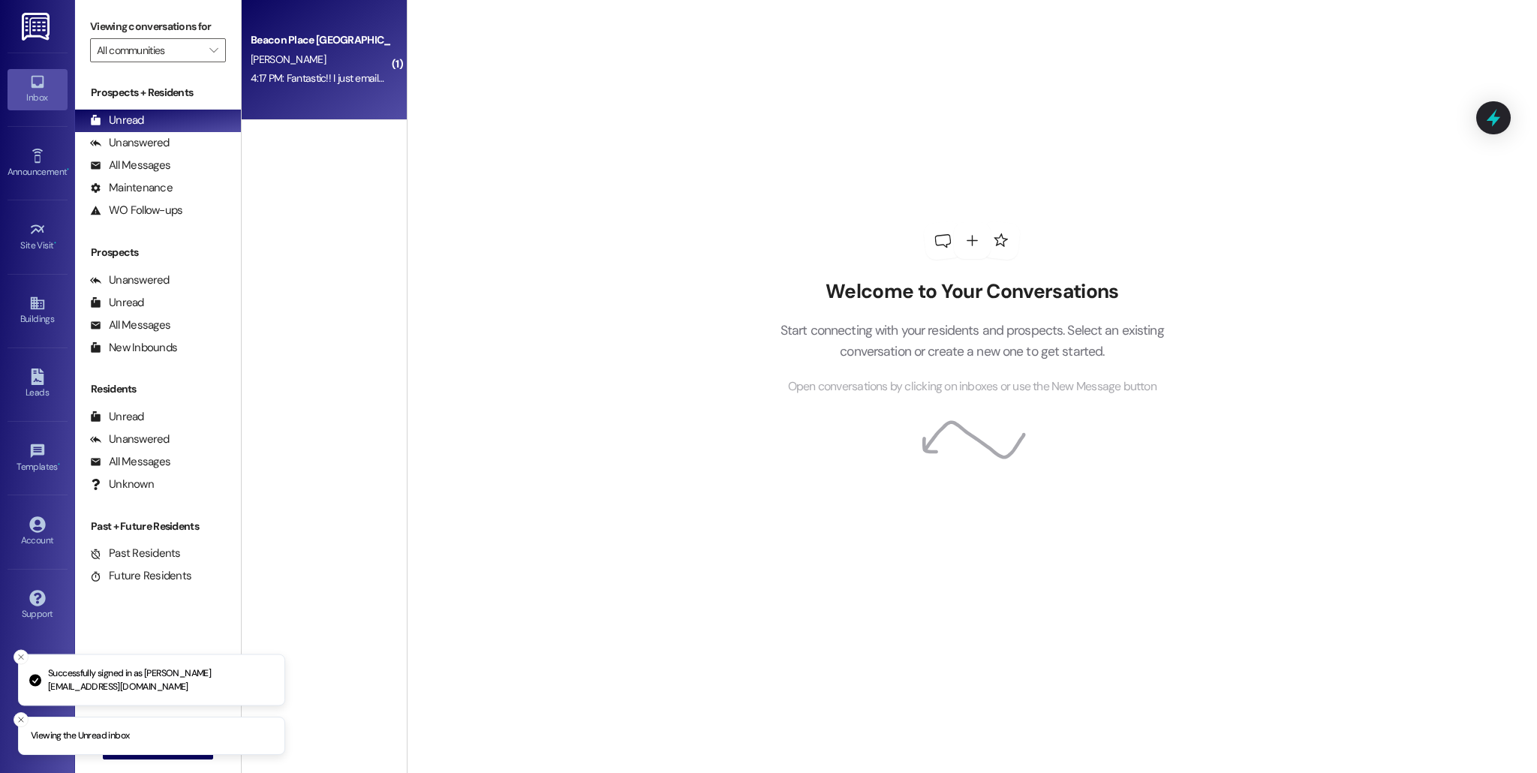
click at [282, 73] on div "4:17 PM: Fantastic!! I just emailed your move-in information. Please let me kno…" at bounding box center [478, 78] width 455 height 14
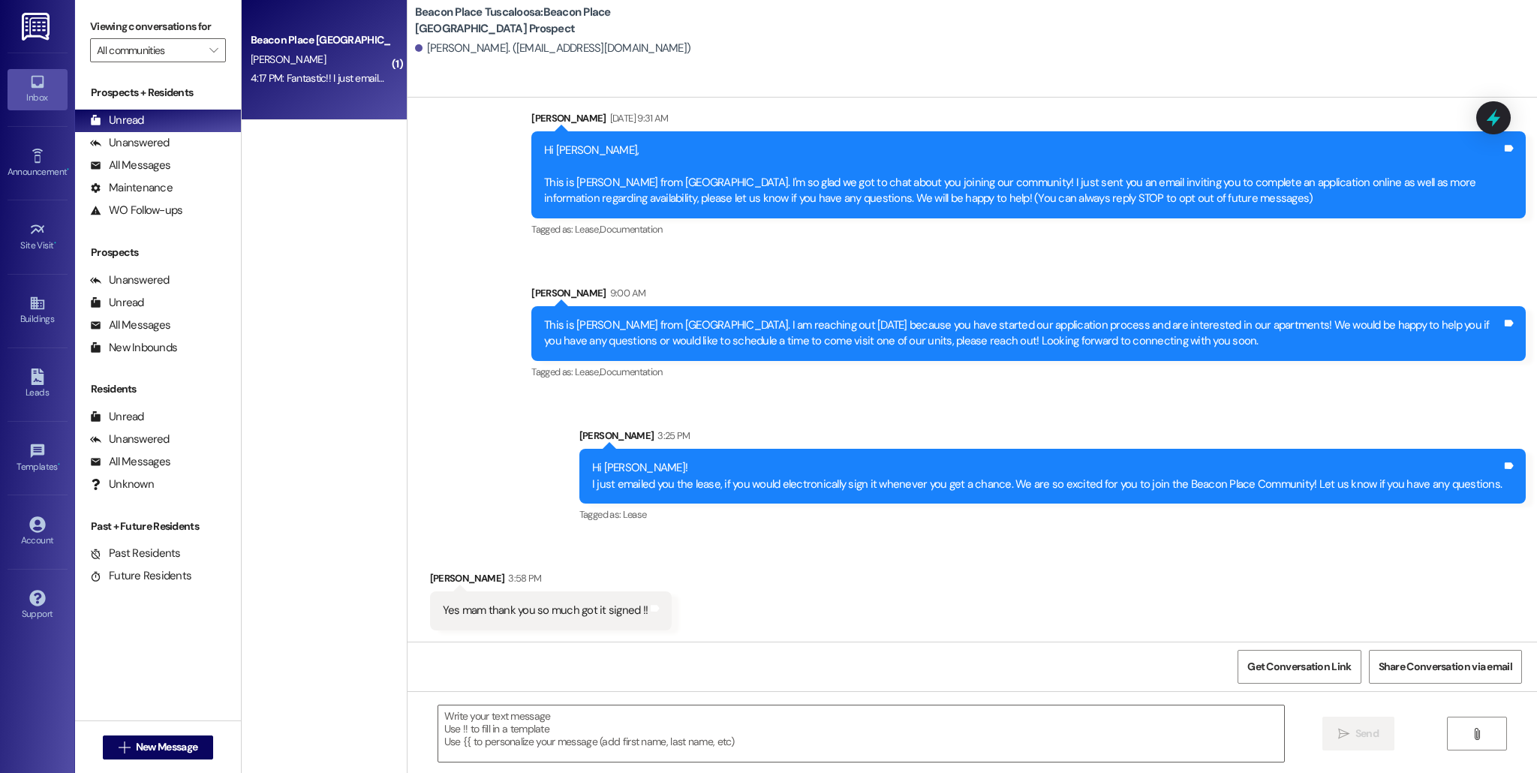
scroll to position [138, 0]
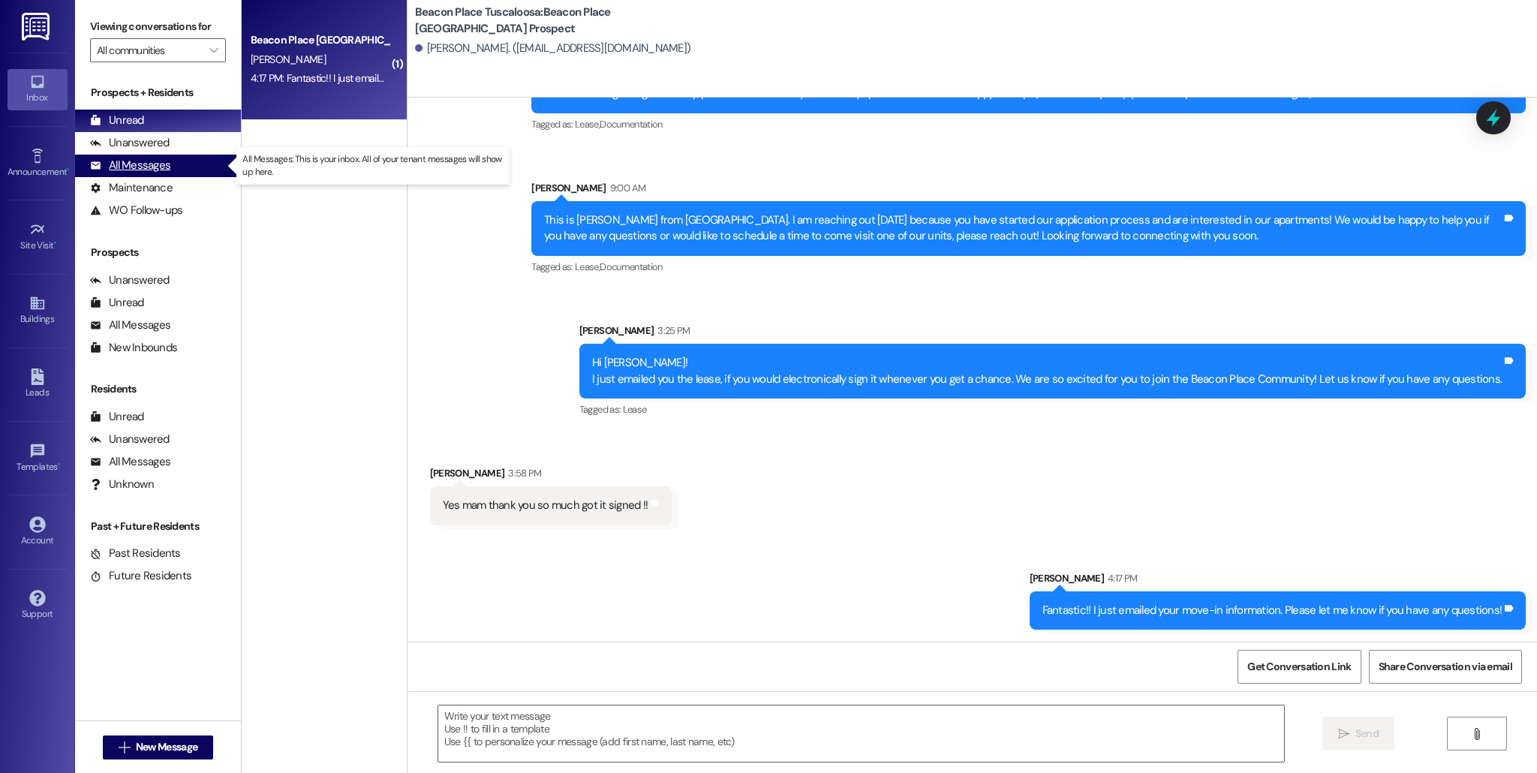
click at [166, 163] on div "All Messages" at bounding box center [130, 166] width 80 height 16
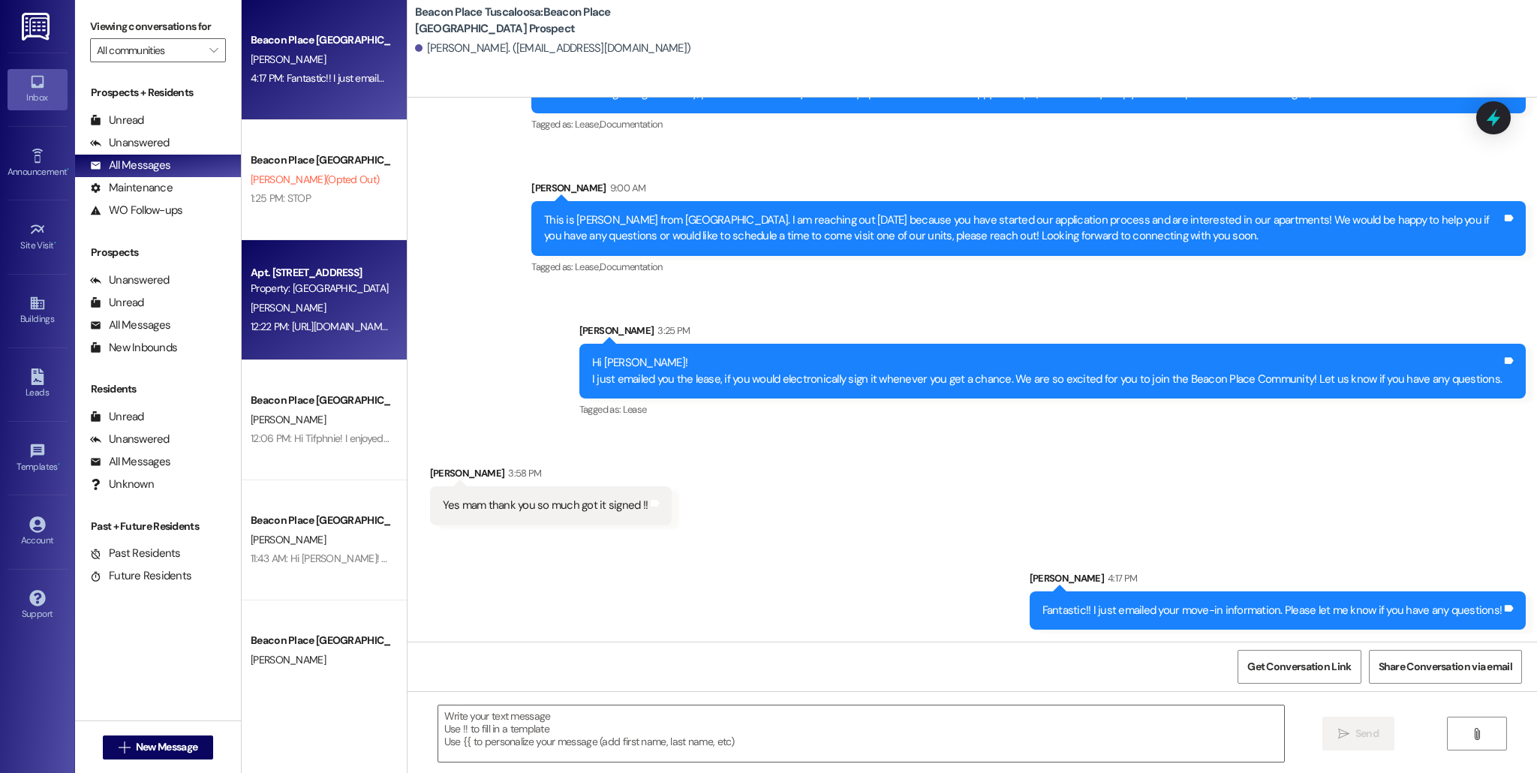
click at [282, 289] on div "Property: [GEOGRAPHIC_DATA] [GEOGRAPHIC_DATA]" at bounding box center [320, 289] width 139 height 16
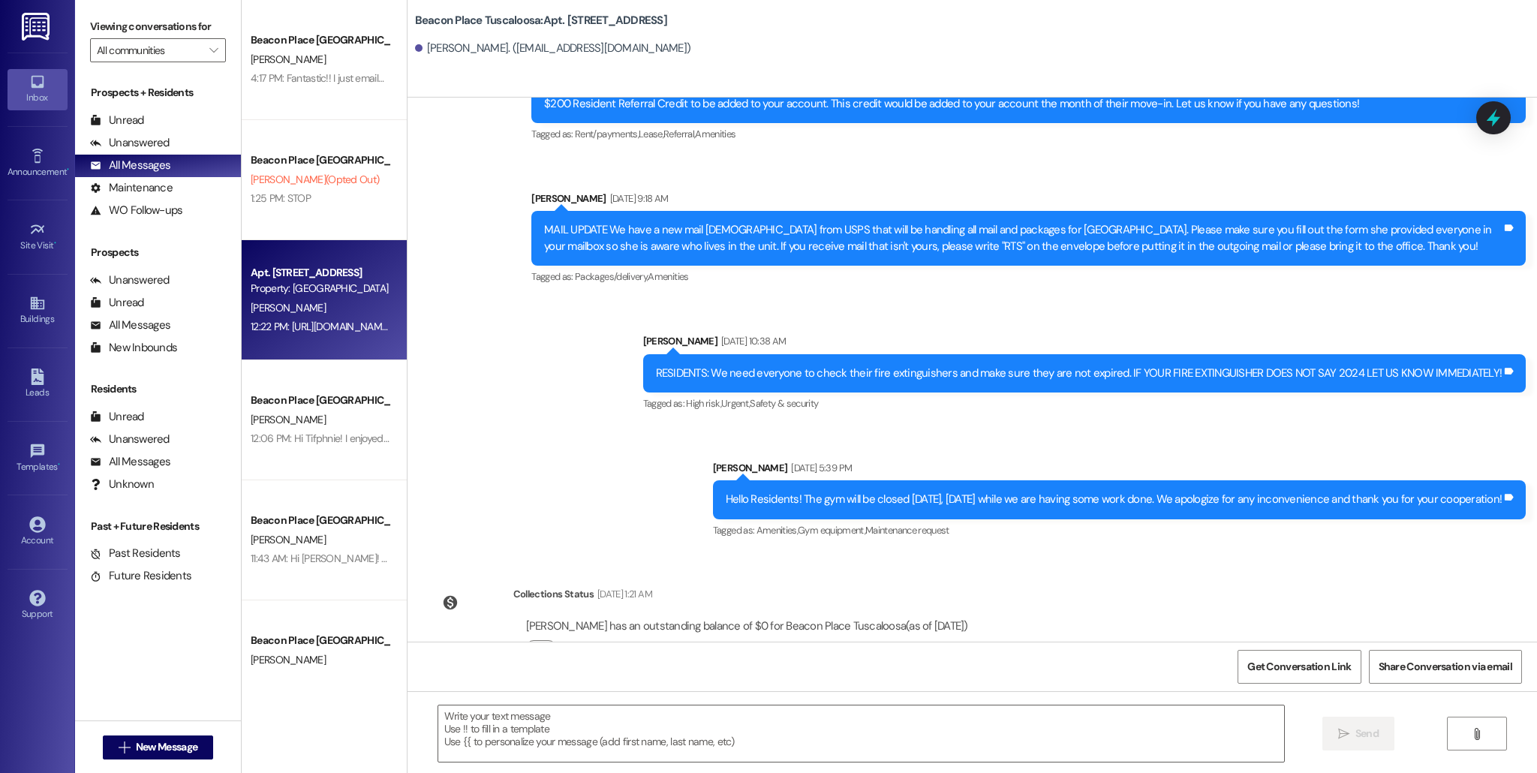
scroll to position [11950, 0]
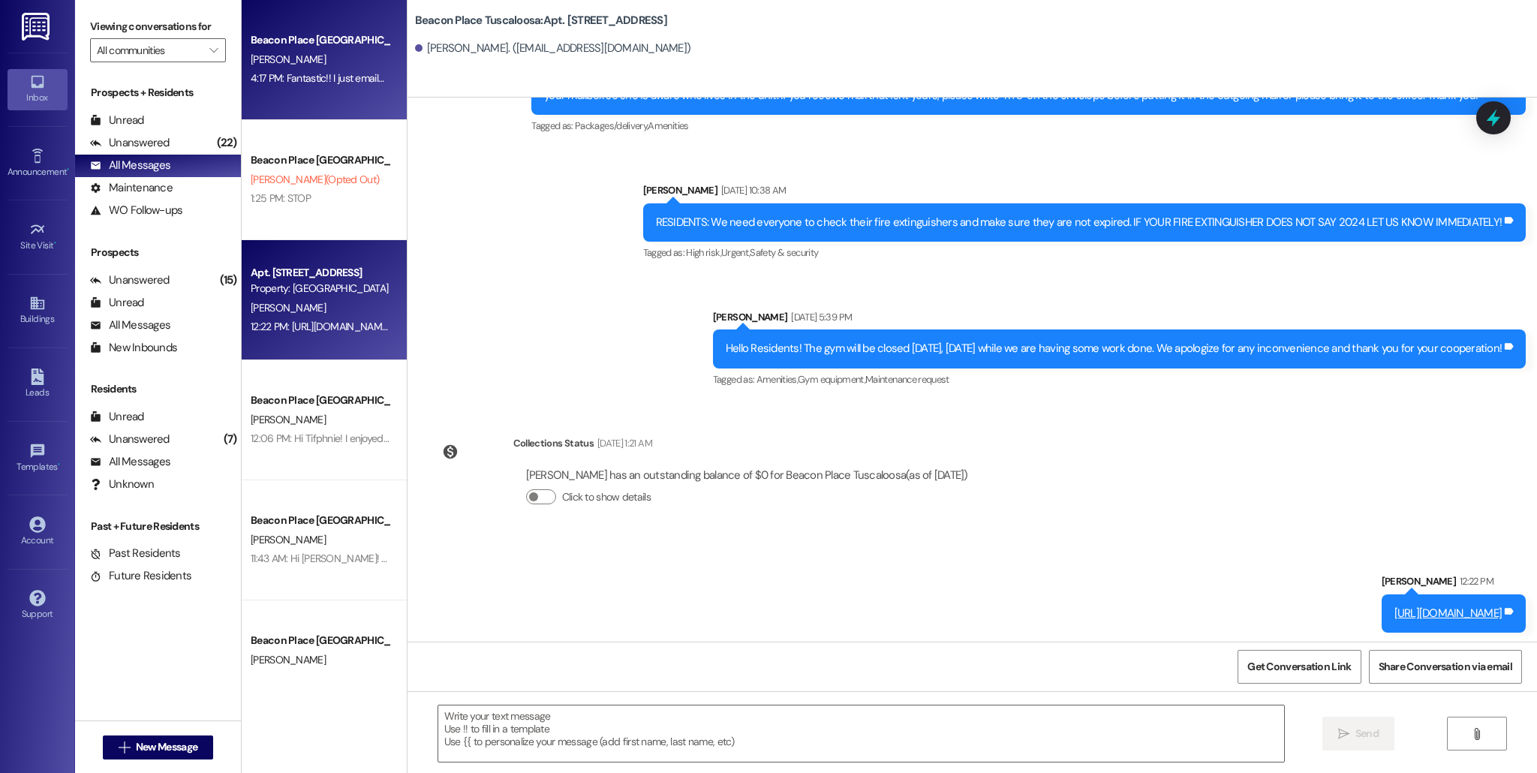
click at [273, 57] on div "[PERSON_NAME]" at bounding box center [320, 59] width 142 height 19
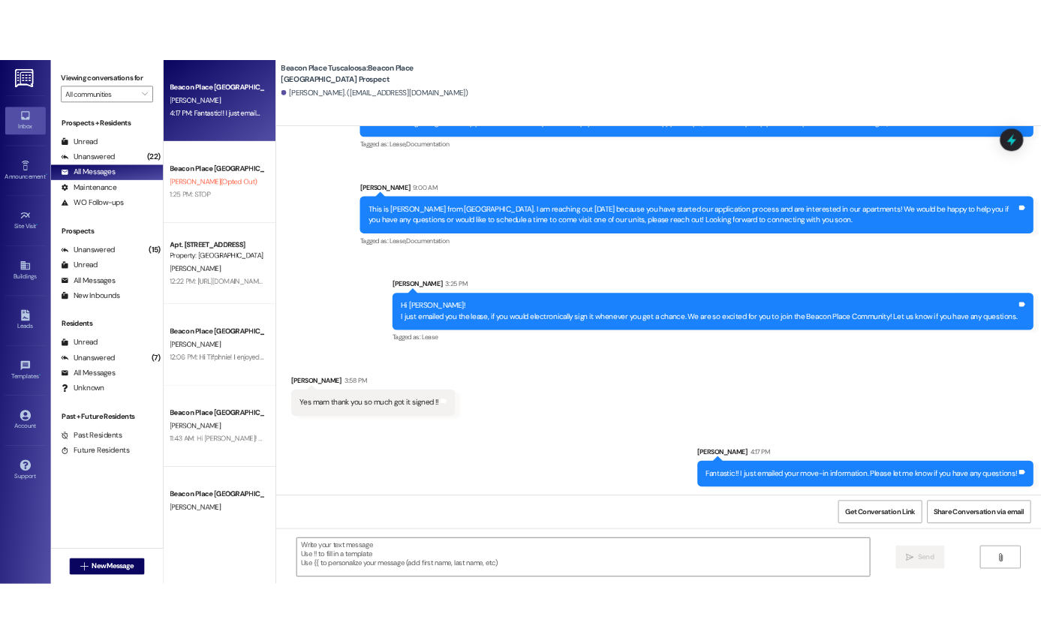
scroll to position [138, 0]
